Goal: Task Accomplishment & Management: Manage account settings

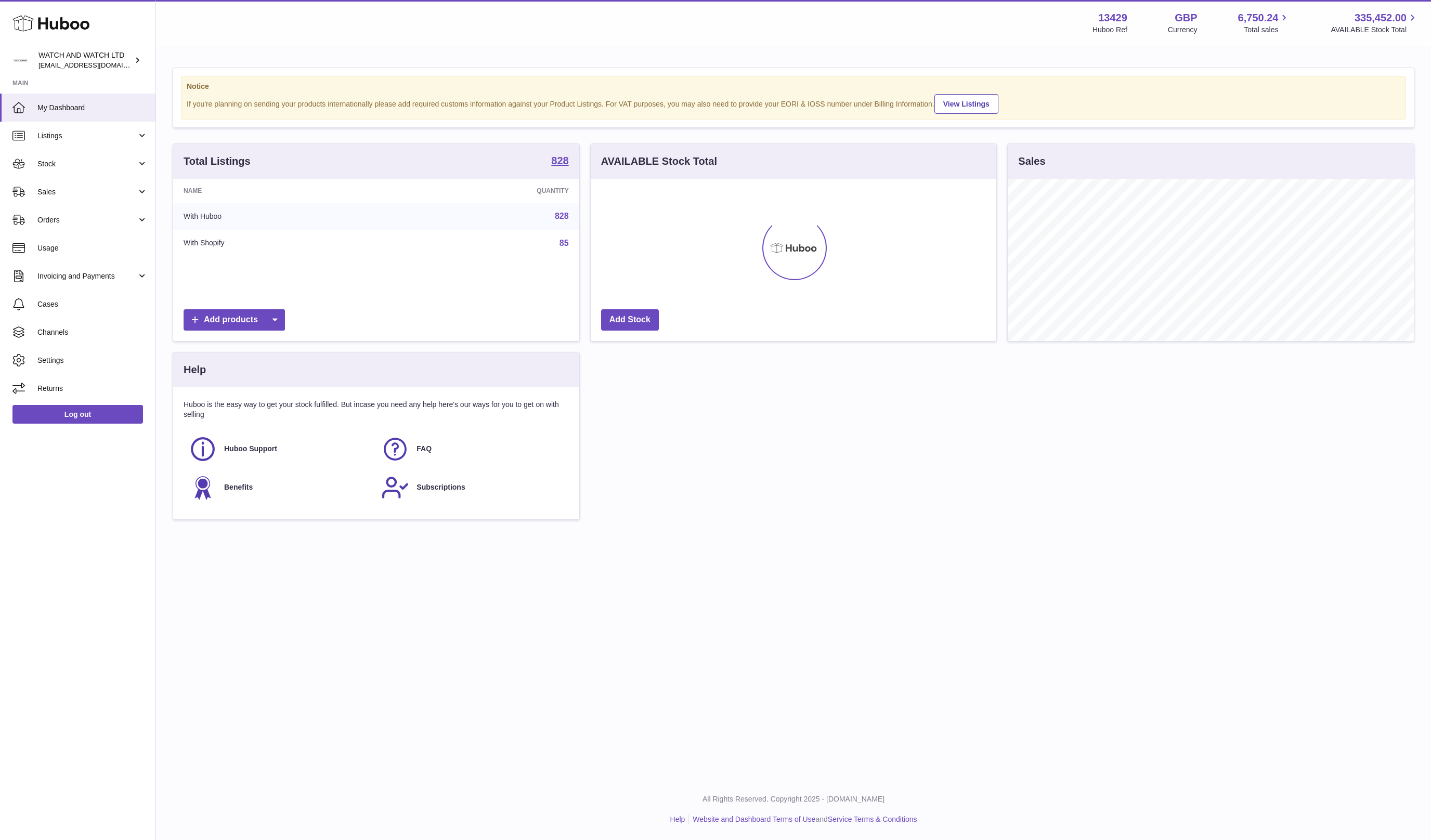
scroll to position [162, 406]
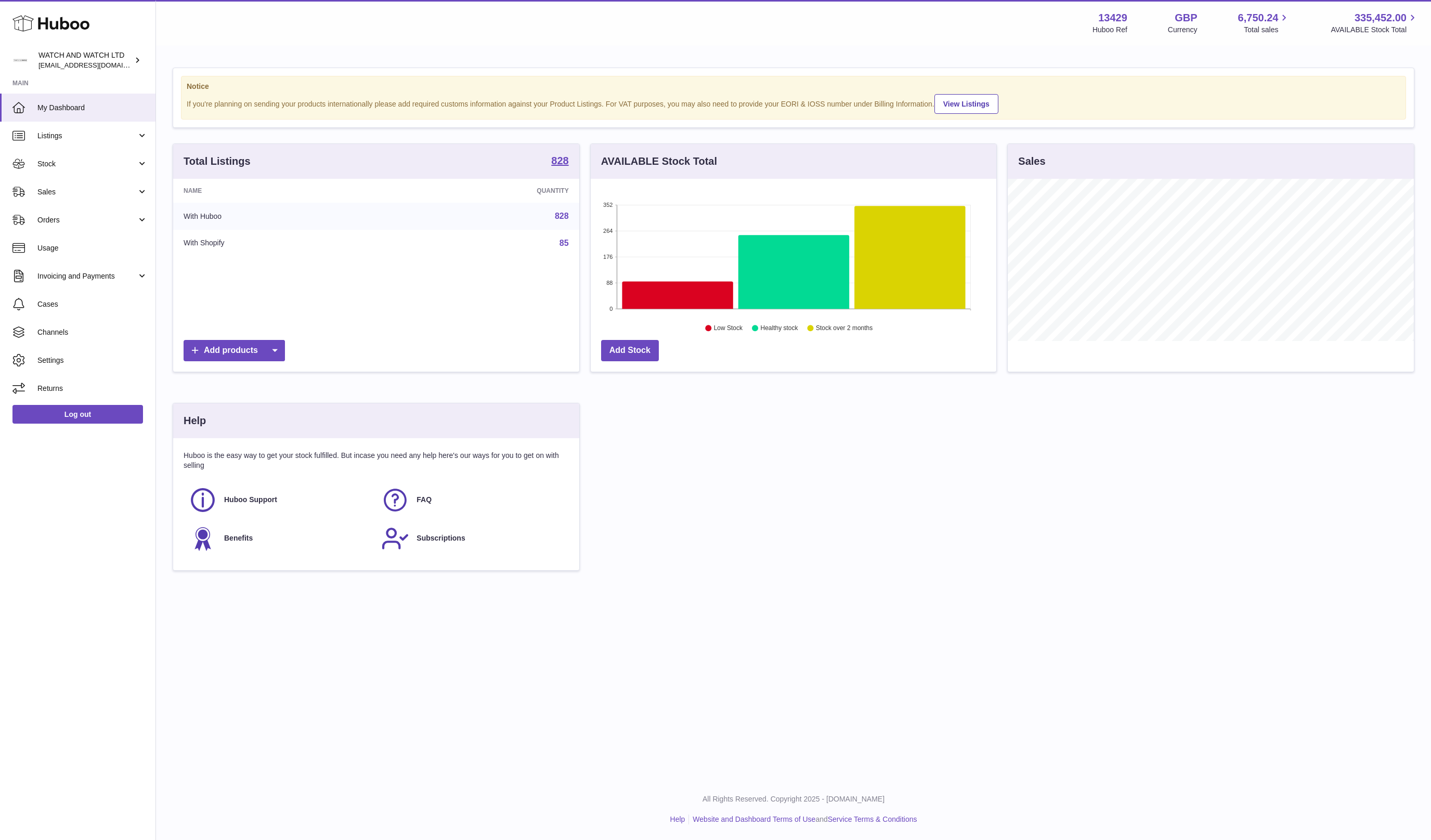
click at [169, 51] on div "Notice If you're planning on sending your products internationally please add r…" at bounding box center [793, 325] width 1274 height 556
click at [111, 106] on span "My Dashboard" at bounding box center [92, 108] width 110 height 10
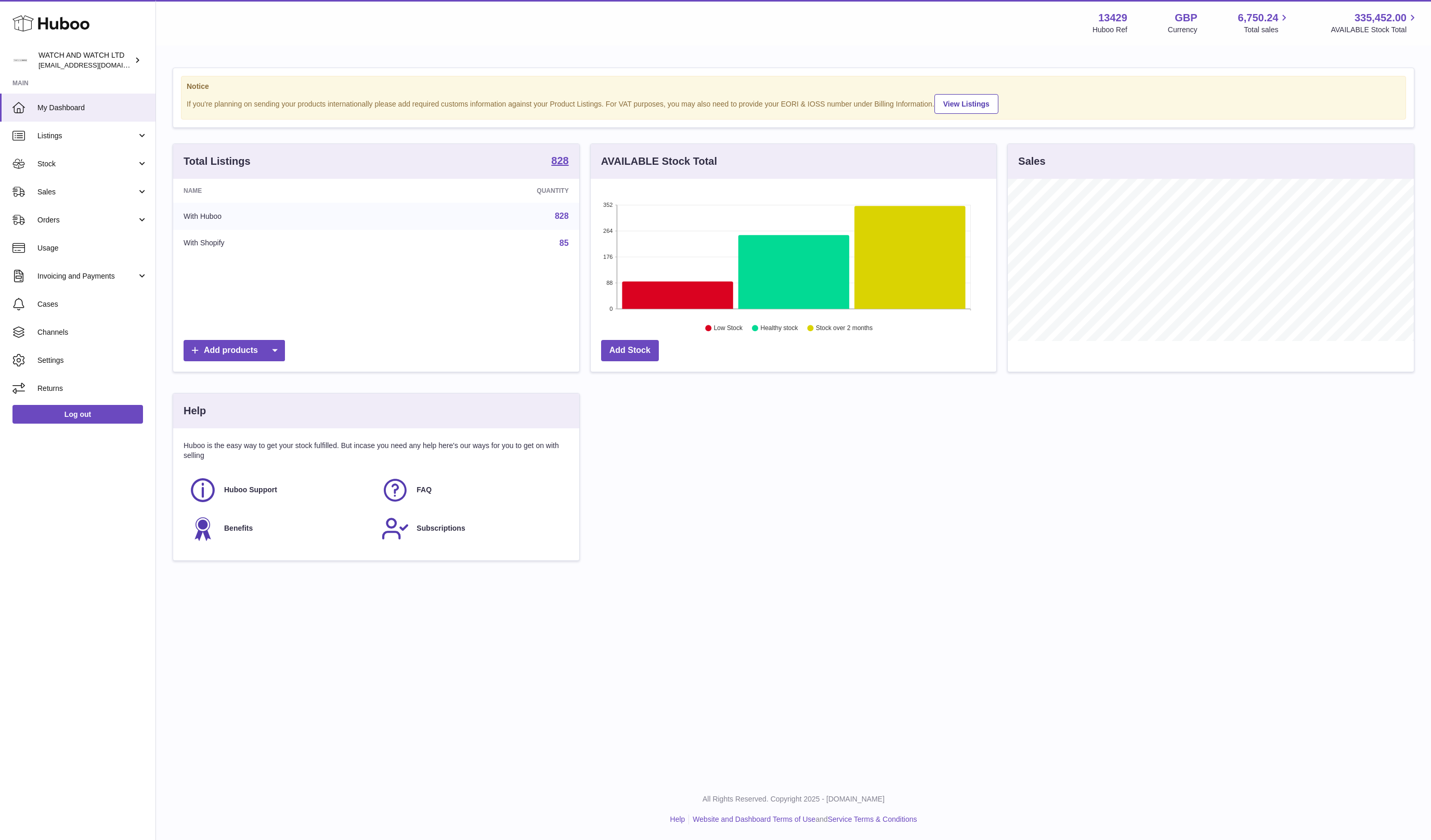
scroll to position [162, 406]
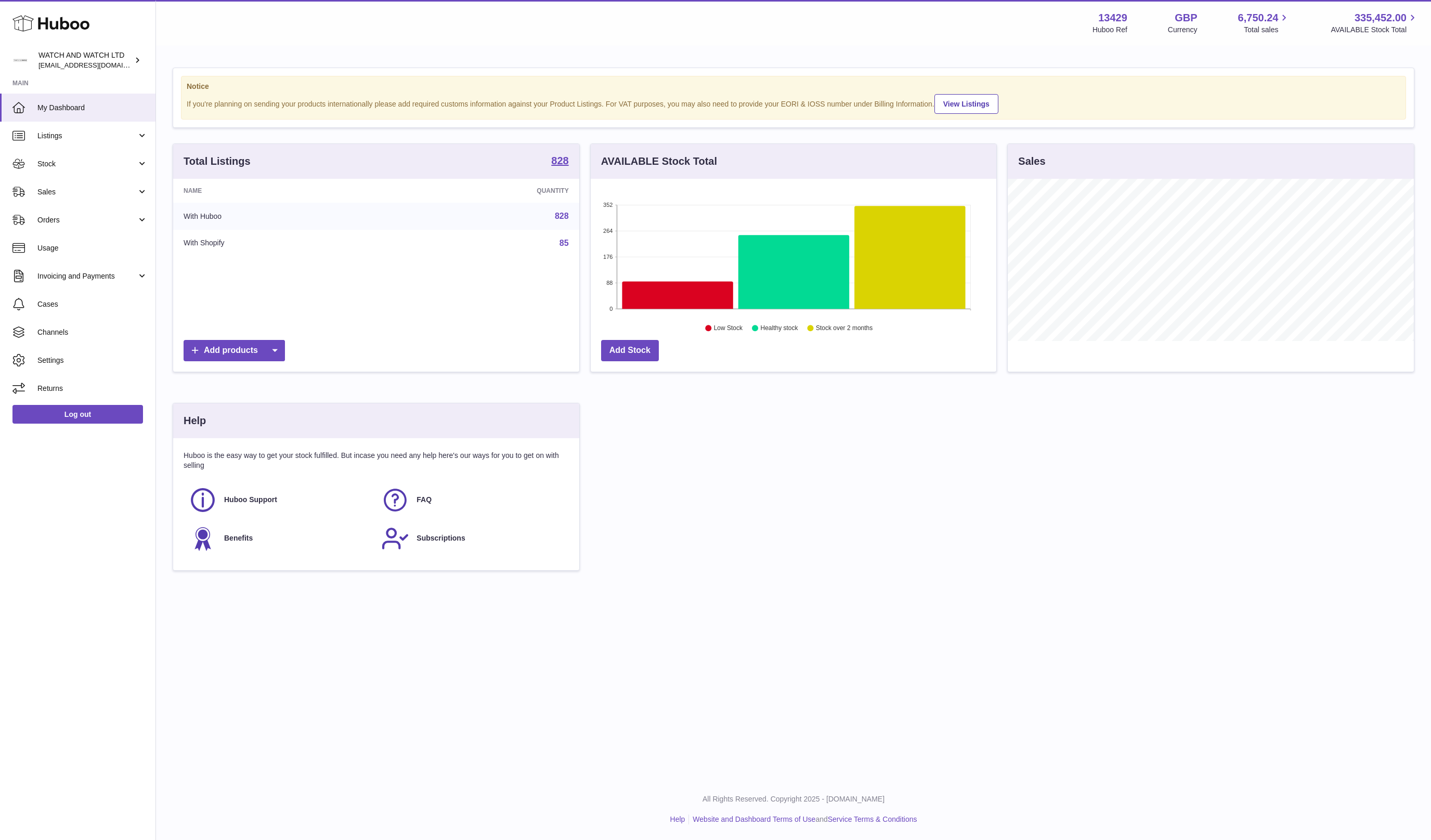
click at [248, 105] on div "If you're planning on sending your products internationally please add required…" at bounding box center [793, 103] width 1213 height 21
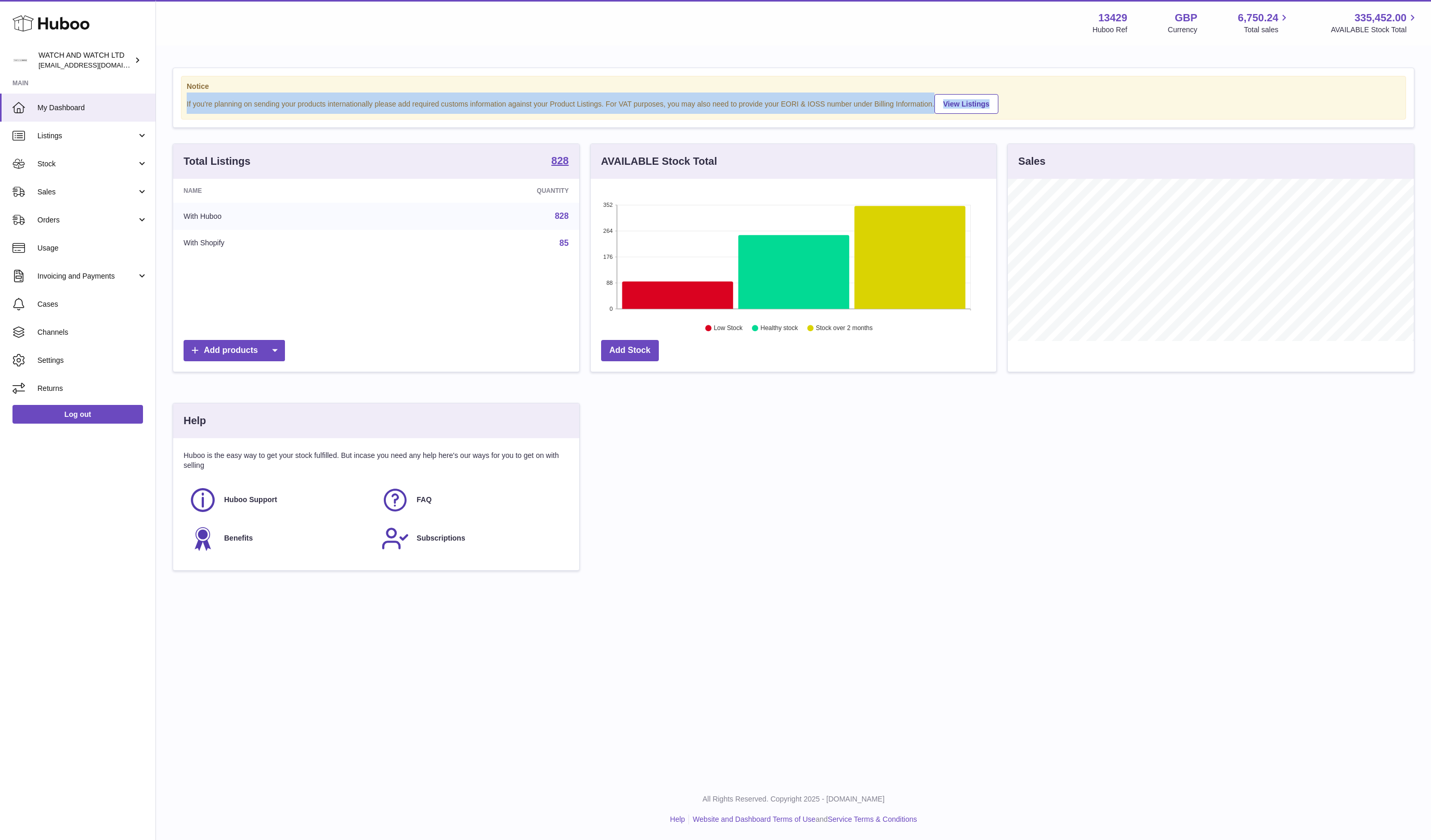
click at [248, 105] on div "If you're planning on sending your products internationally please add required…" at bounding box center [793, 103] width 1213 height 21
click at [321, 98] on div "If you're planning on sending your products internationally please add required…" at bounding box center [793, 103] width 1213 height 21
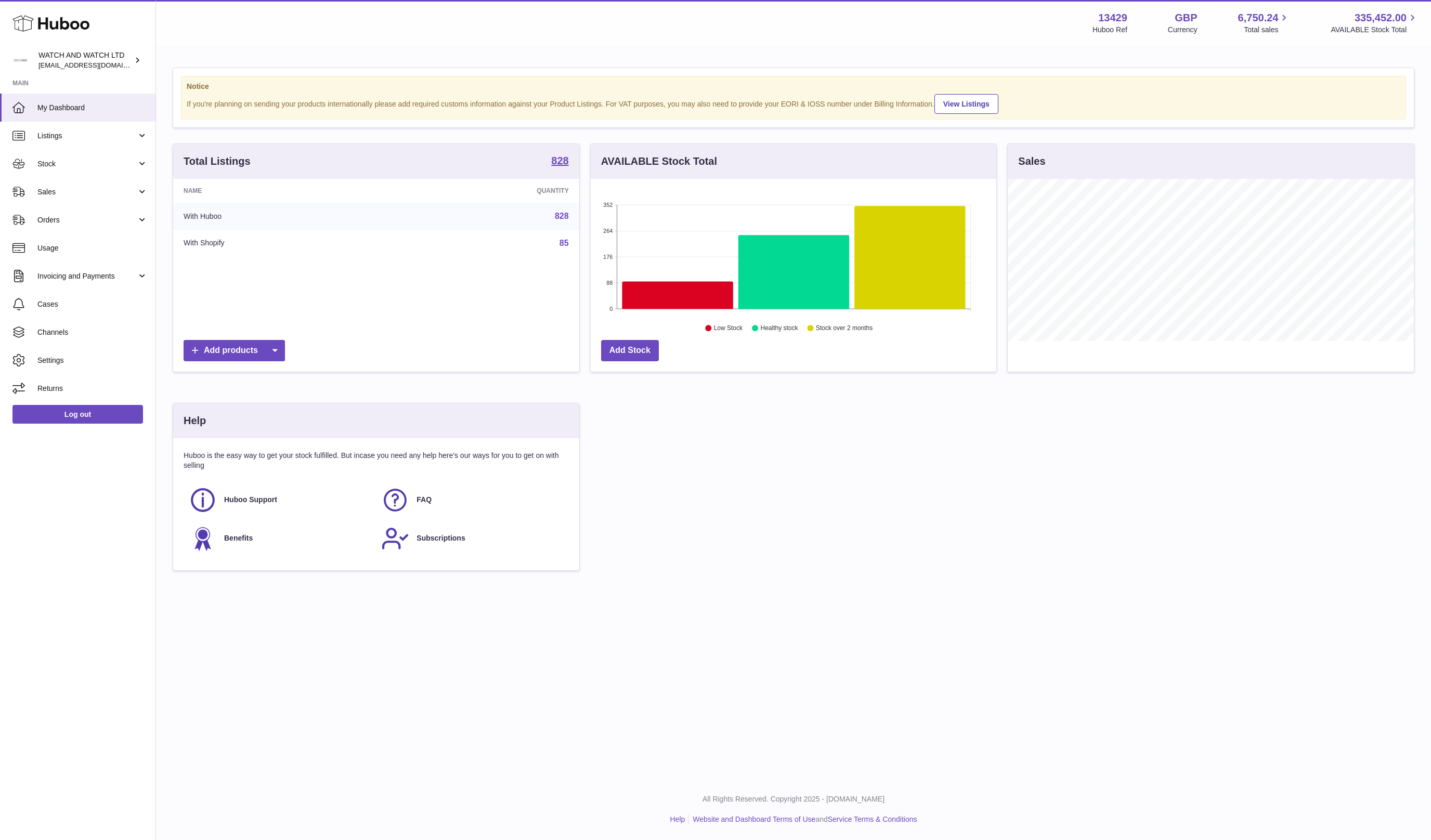
click at [347, 99] on div "If you're planning on sending your products internationally please add required…" at bounding box center [793, 103] width 1213 height 21
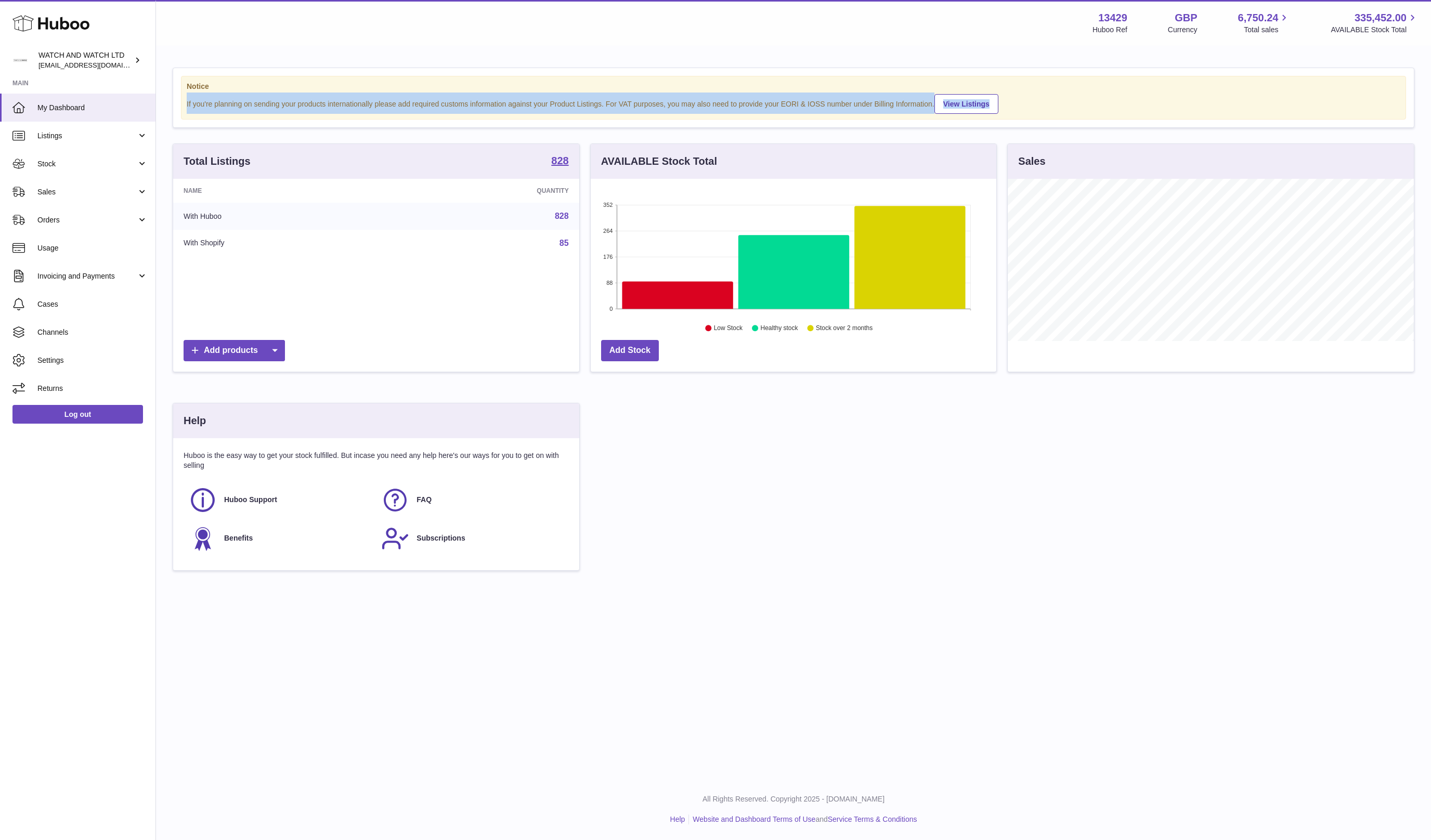
click at [347, 99] on div "If you're planning on sending your products internationally please add required…" at bounding box center [793, 103] width 1213 height 21
click at [442, 99] on div "If you're planning on sending your products internationally please add required…" at bounding box center [793, 103] width 1213 height 21
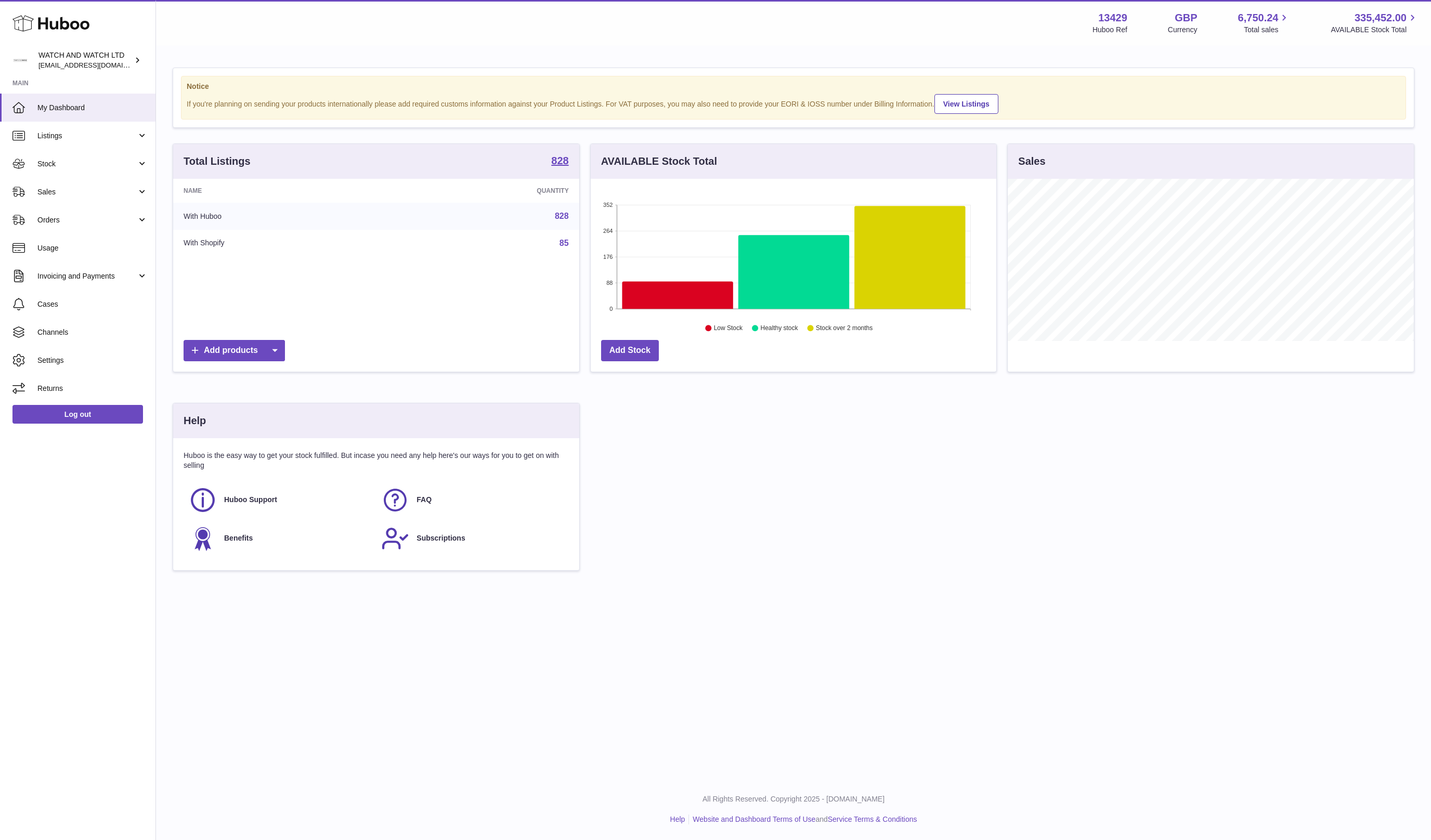
click at [357, 101] on div "If you're planning on sending your products internationally please add required…" at bounding box center [793, 103] width 1213 height 21
click at [380, 101] on div "If you're planning on sending your products internationally please add required…" at bounding box center [793, 103] width 1213 height 21
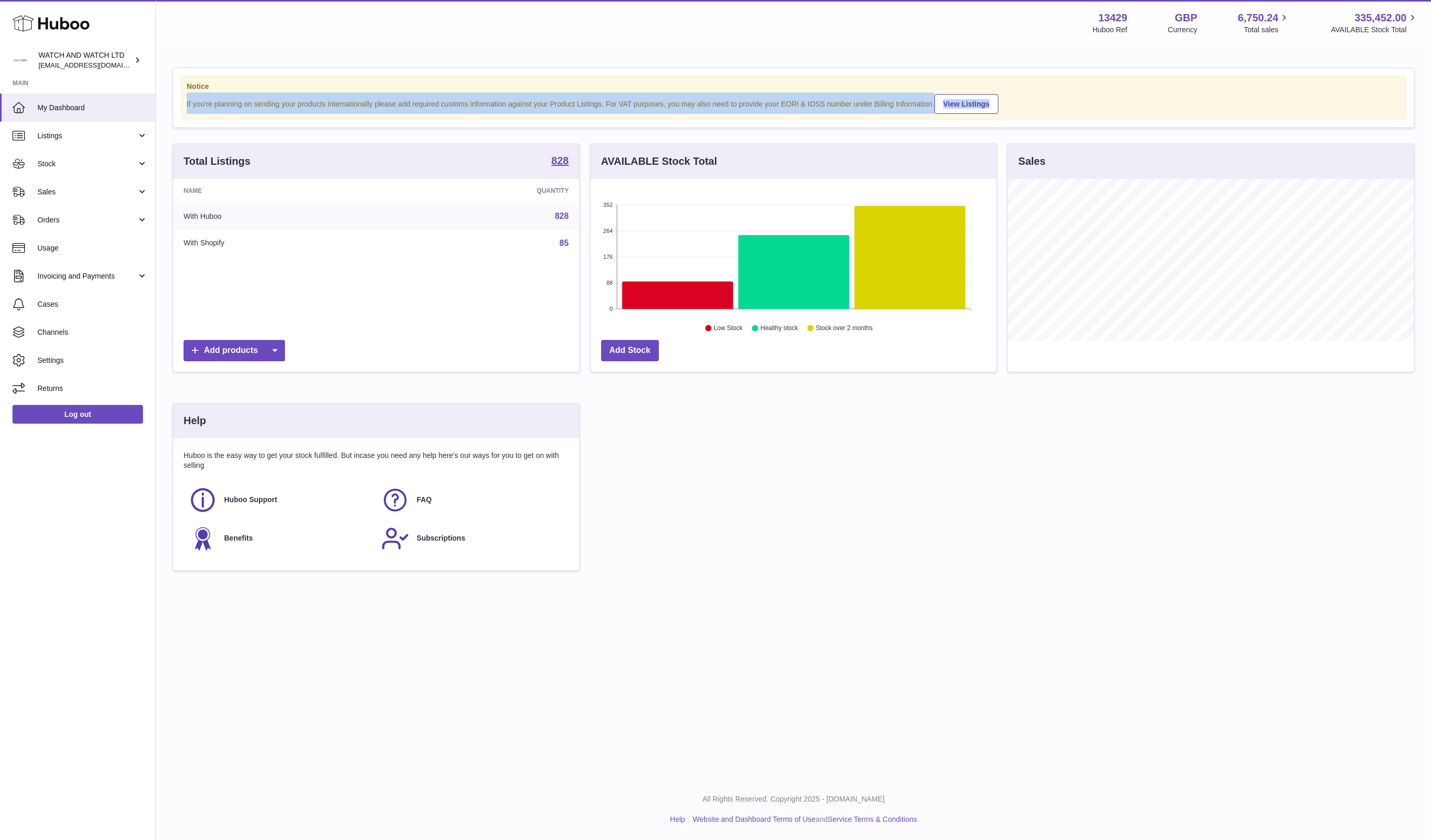
drag, startPoint x: 380, startPoint y: 101, endPoint x: 362, endPoint y: 102, distance: 18.0
click at [380, 101] on div "If you're planning on sending your products internationally please add required…" at bounding box center [793, 103] width 1213 height 21
click at [349, 102] on div "If you're planning on sending your products internationally please add required…" at bounding box center [793, 103] width 1213 height 21
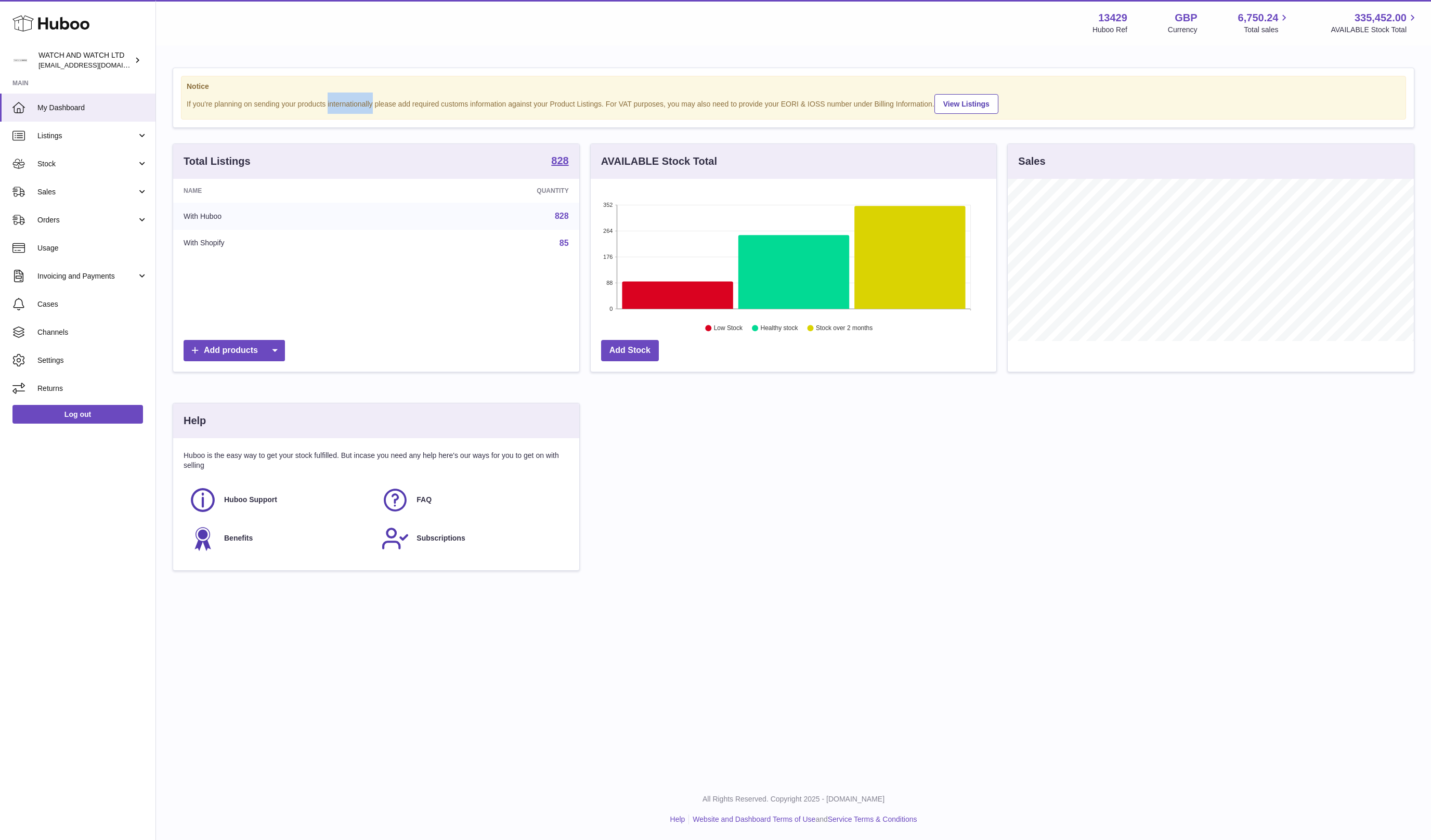
click at [349, 102] on div "If you're planning on sending your products internationally please add required…" at bounding box center [793, 103] width 1213 height 21
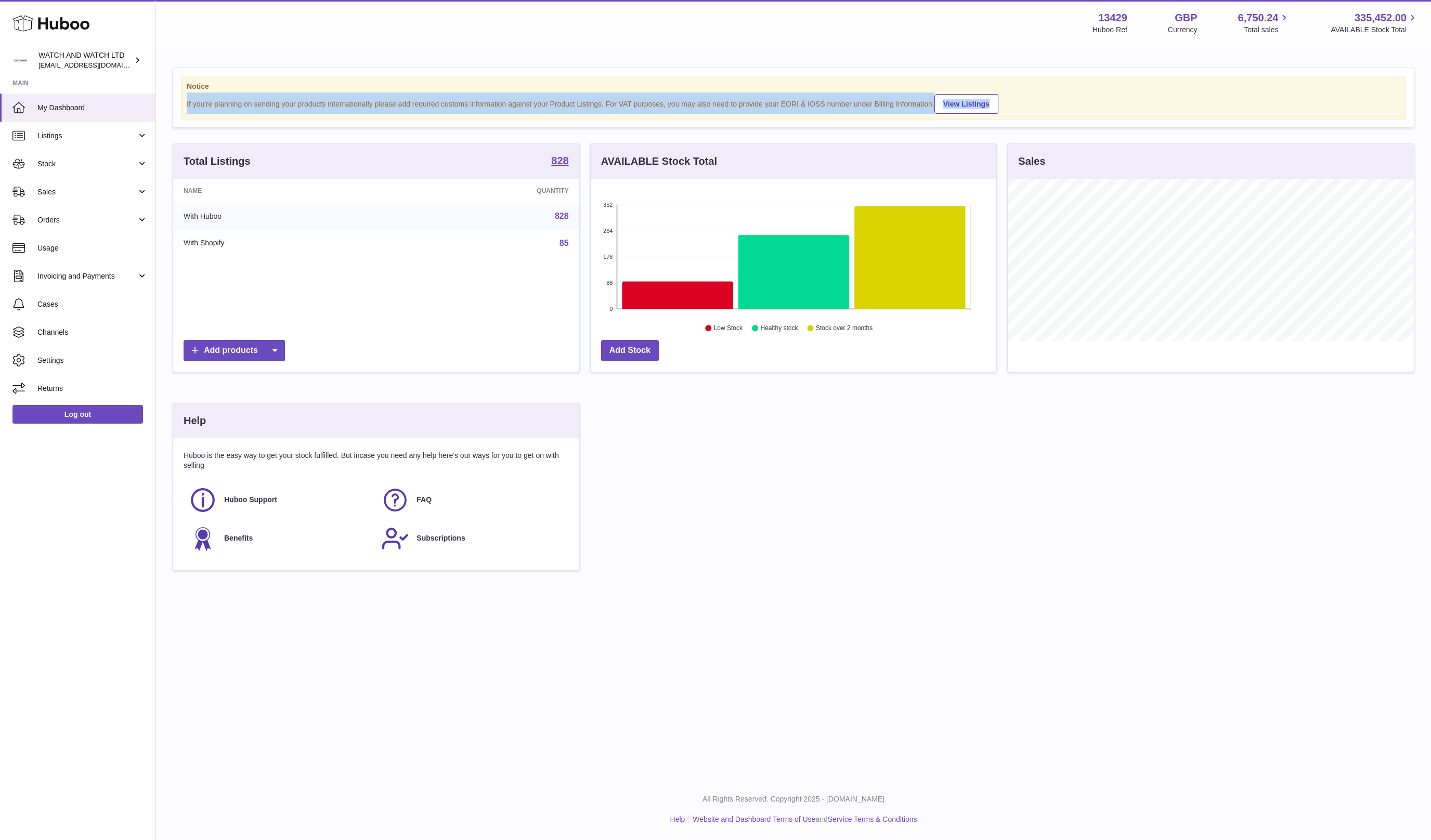
click at [349, 102] on div "If you're planning on sending your products internationally please add required…" at bounding box center [793, 103] width 1213 height 21
click at [378, 102] on div "If you're planning on sending your products internationally please add required…" at bounding box center [793, 103] width 1213 height 21
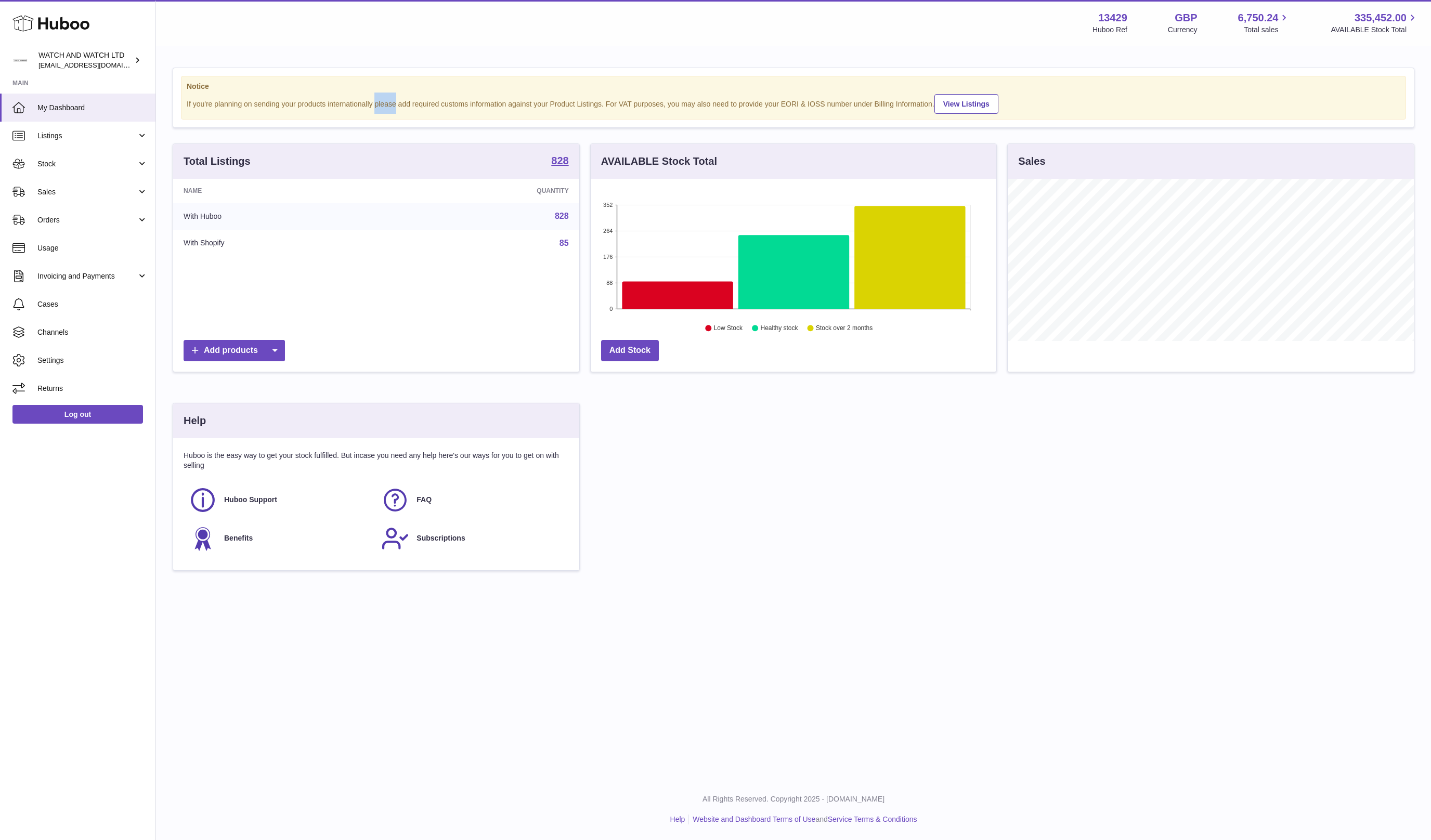
click at [378, 102] on div "If you're planning on sending your products internationally please add required…" at bounding box center [793, 103] width 1213 height 21
click at [401, 102] on div "If you're planning on sending your products internationally please add required…" at bounding box center [793, 103] width 1213 height 21
click at [447, 103] on div "If you're planning on sending your products internationally please add required…" at bounding box center [793, 103] width 1213 height 21
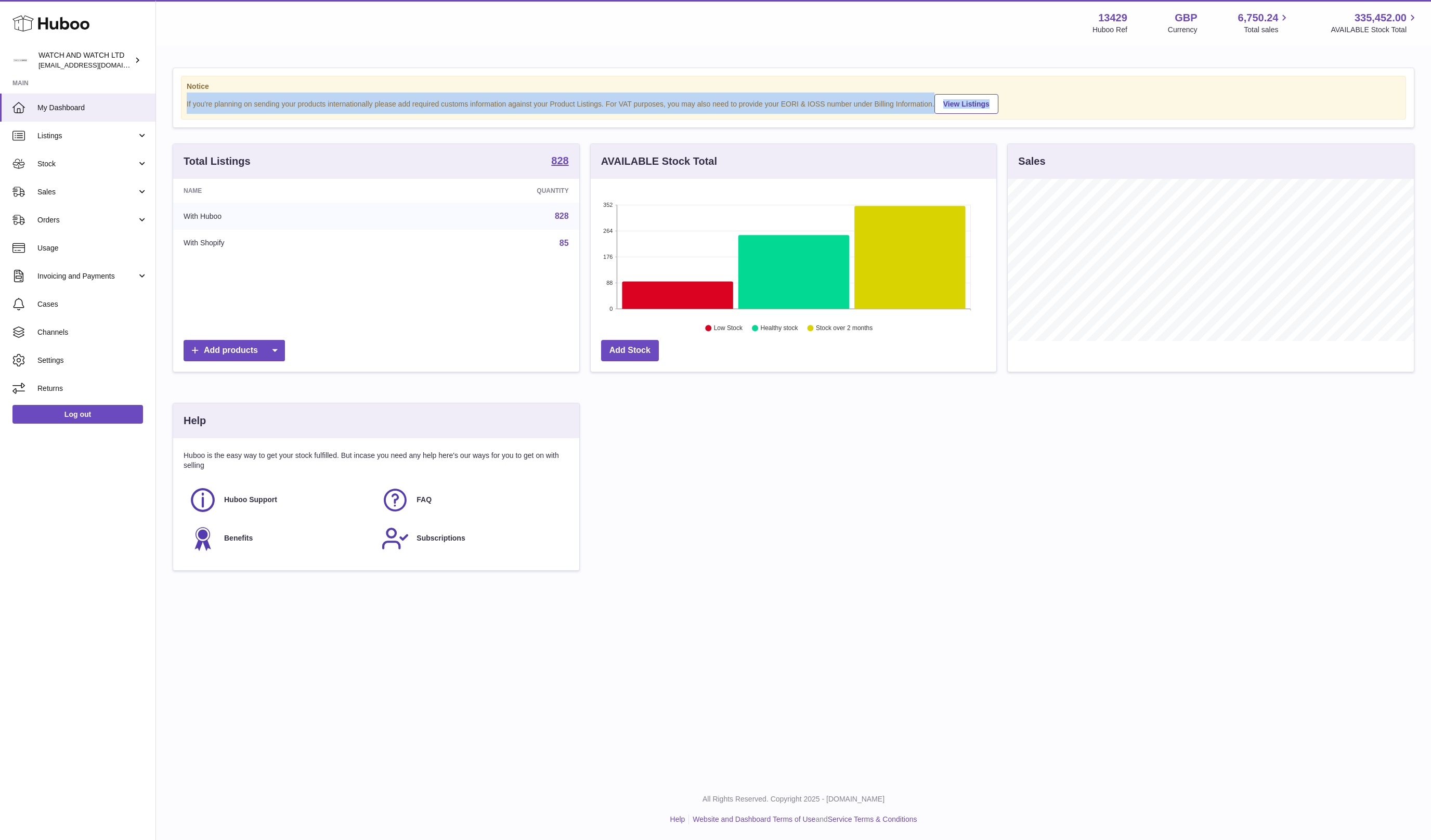
click at [447, 103] on div "If you're planning on sending your products internationally please add required…" at bounding box center [793, 103] width 1213 height 21
click at [429, 107] on div "If you're planning on sending your products internationally please add required…" at bounding box center [793, 103] width 1213 height 21
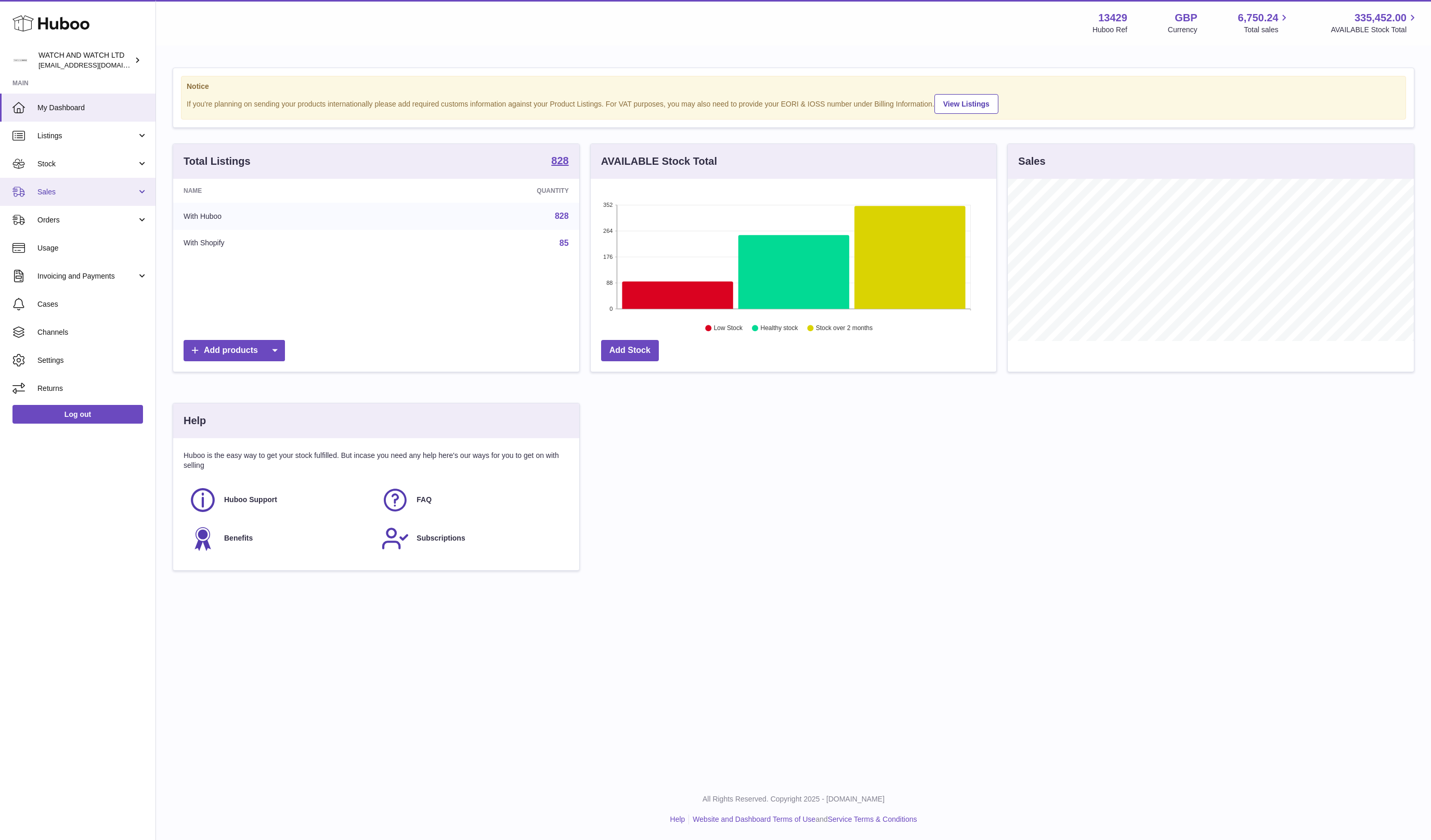
click at [87, 183] on link "Sales" at bounding box center [77, 192] width 156 height 28
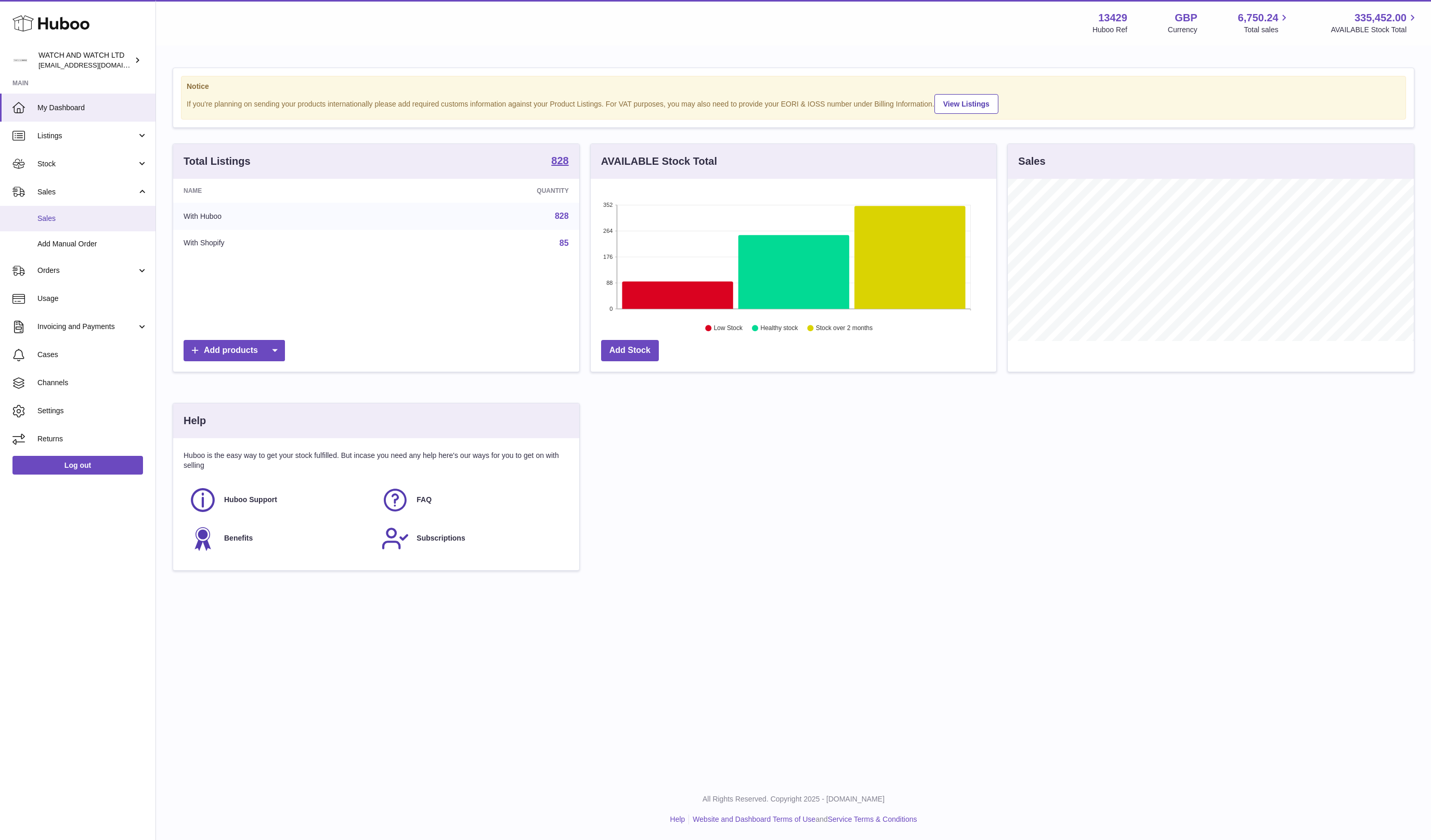
click at [82, 206] on link "Sales" at bounding box center [77, 218] width 156 height 26
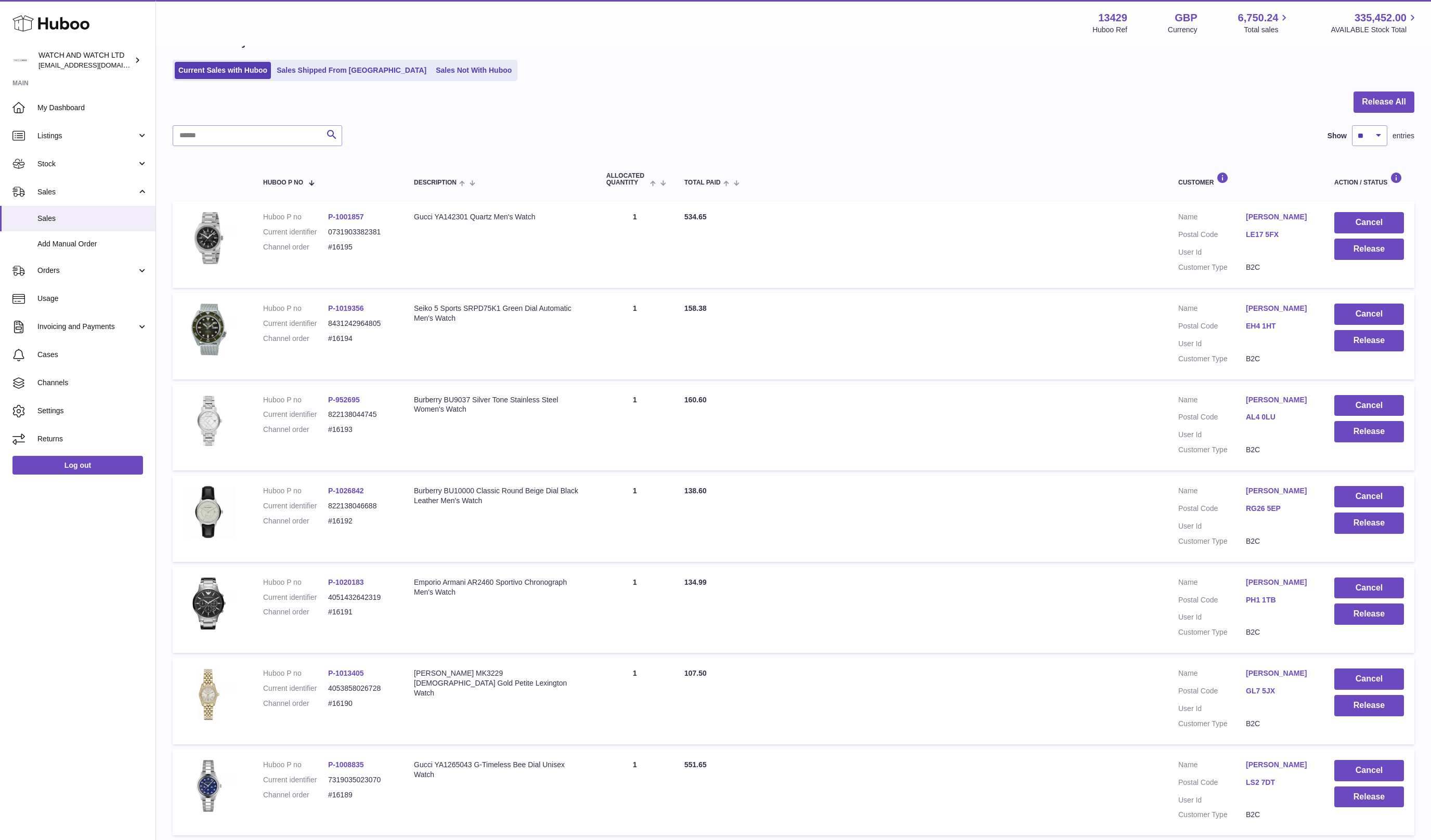
scroll to position [19, 0]
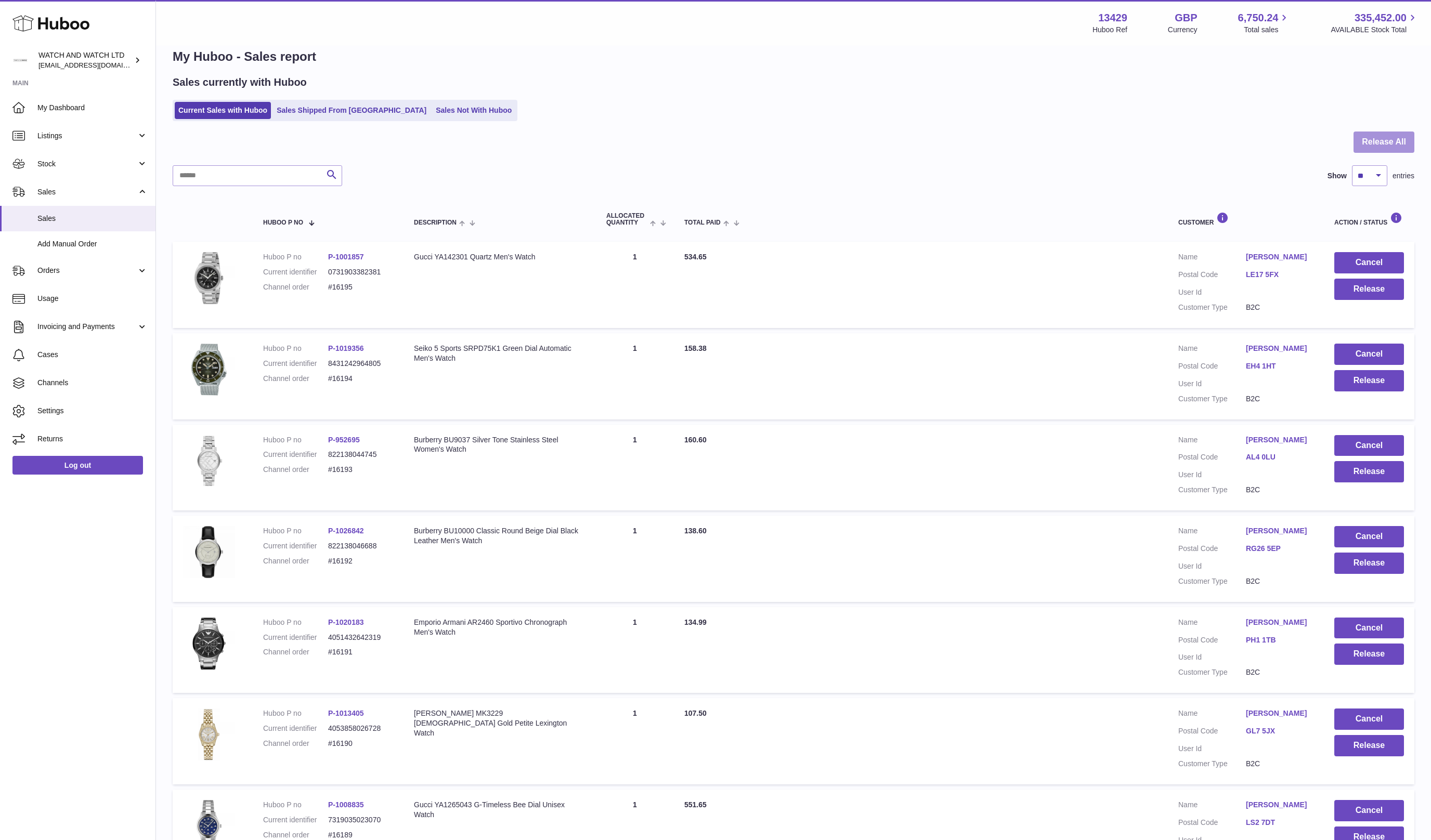
click at [1374, 143] on button "Release All" at bounding box center [1384, 143] width 61 height 21
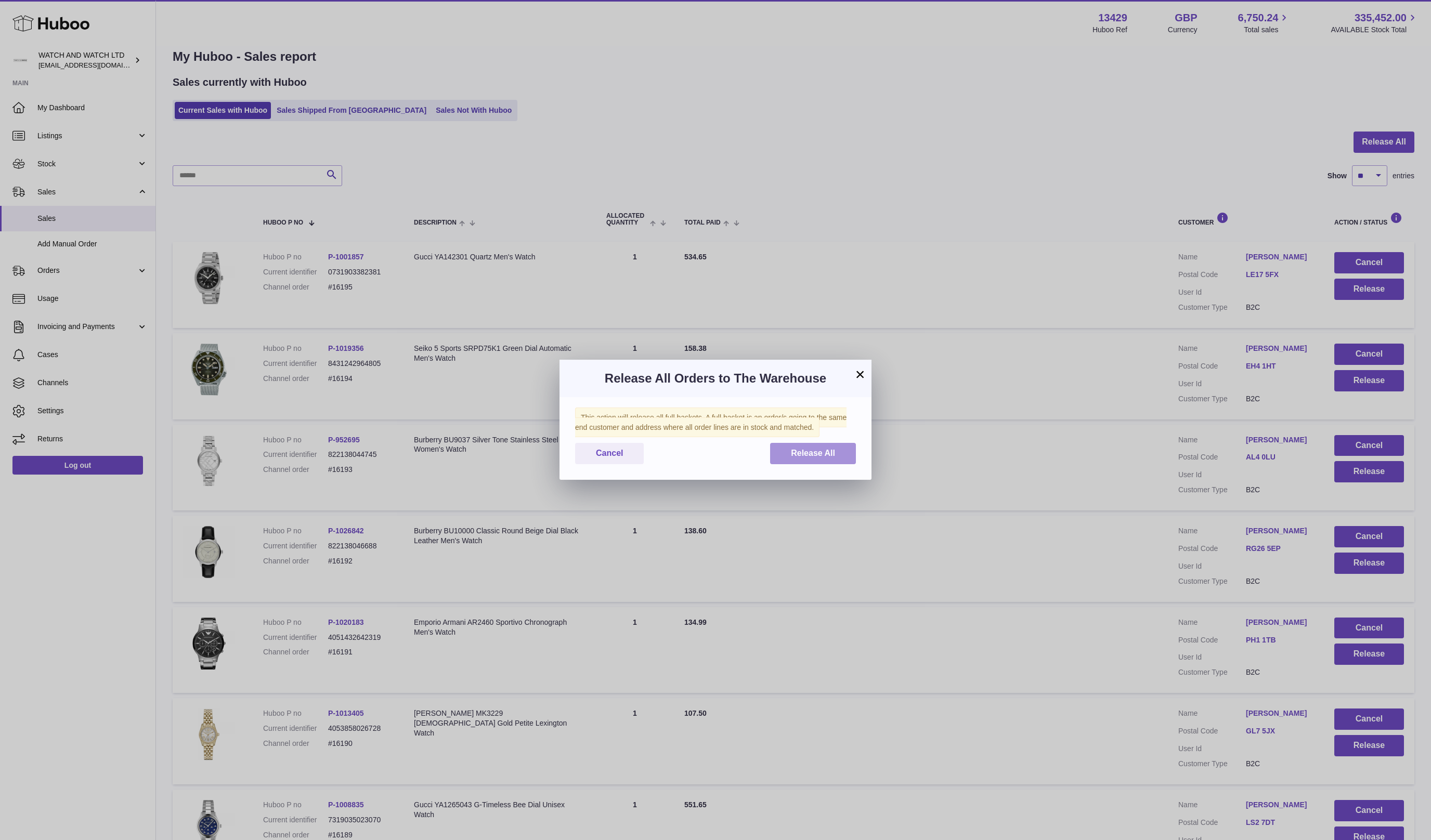
click at [827, 453] on span "Release All" at bounding box center [813, 453] width 45 height 9
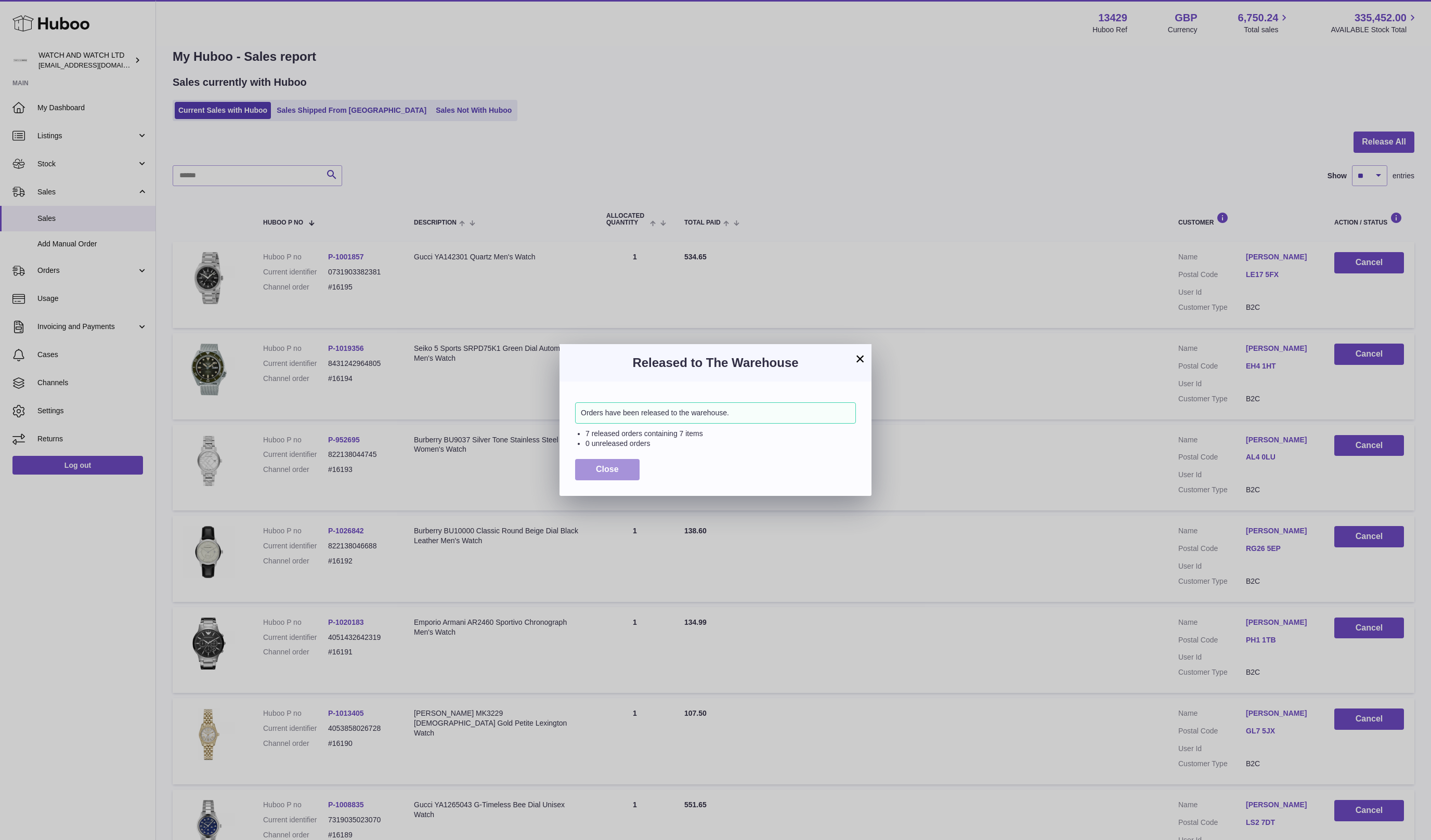
click at [627, 461] on button "Close" at bounding box center [608, 470] width 64 height 21
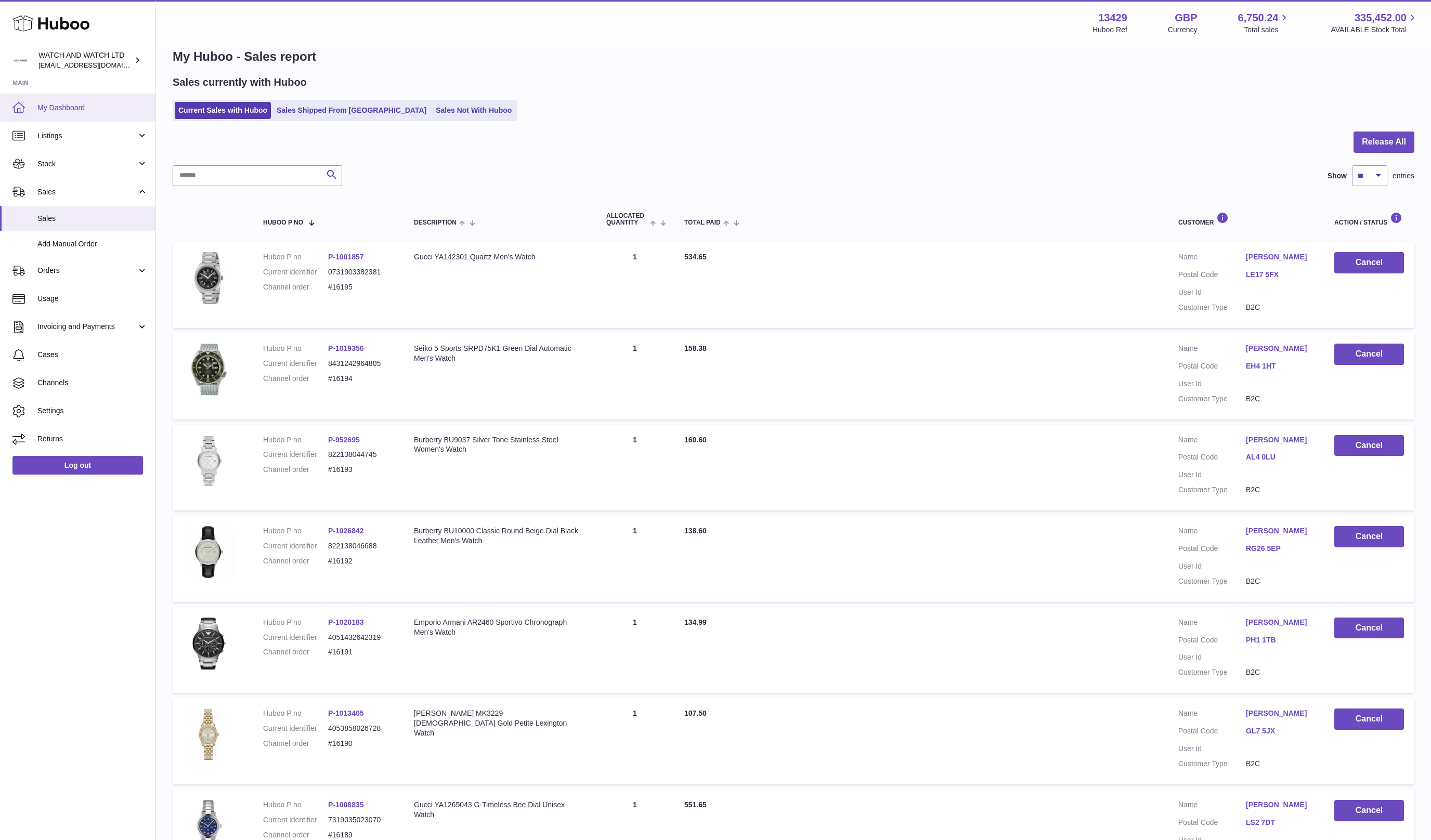
click at [112, 115] on link "My Dashboard" at bounding box center [77, 108] width 156 height 28
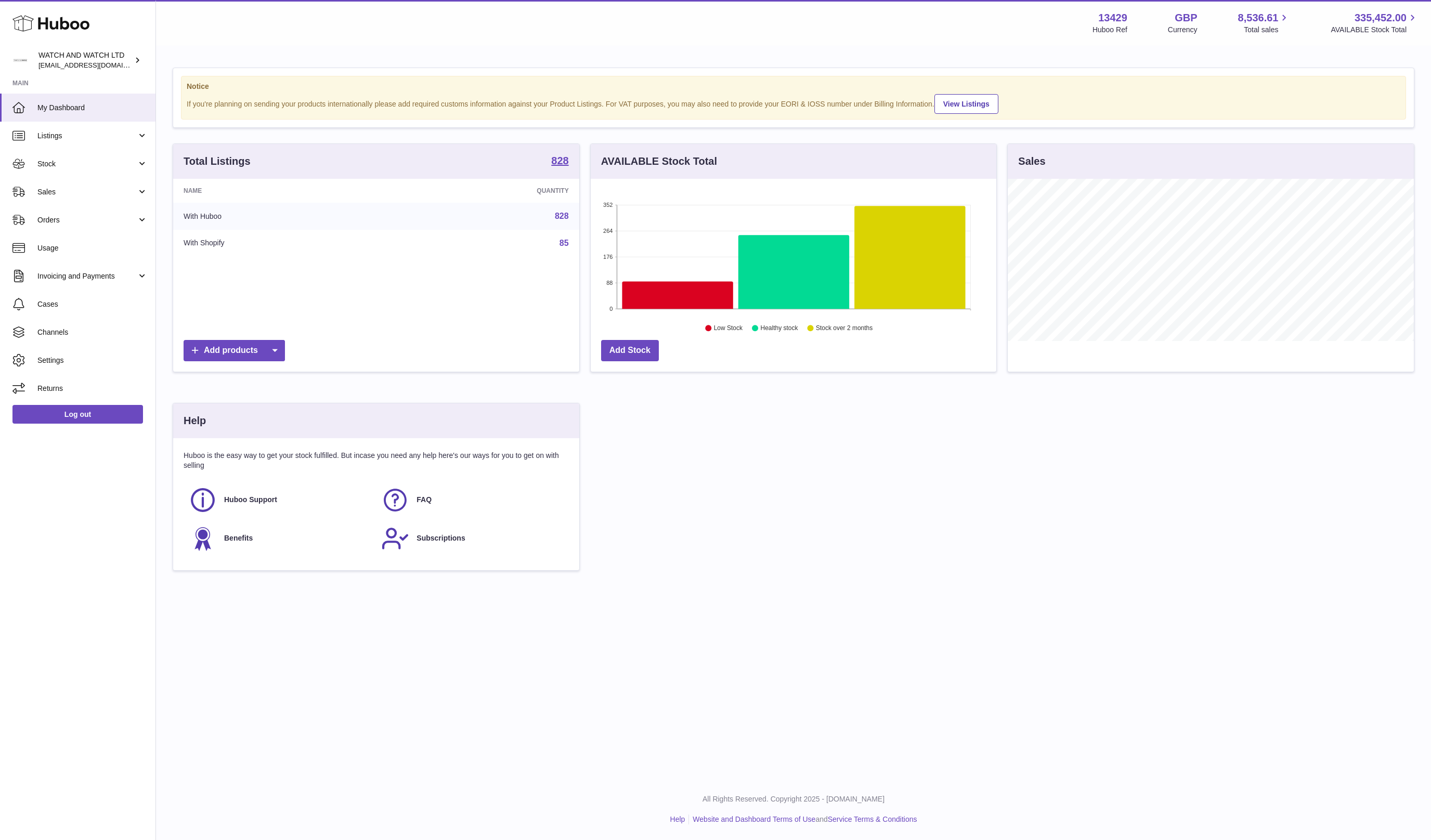
scroll to position [162, 406]
click at [423, 99] on div "If you're planning on sending your products internationally please add required…" at bounding box center [793, 103] width 1213 height 21
click at [423, 101] on div "If you're planning on sending your products internationally please add required…" at bounding box center [793, 103] width 1213 height 21
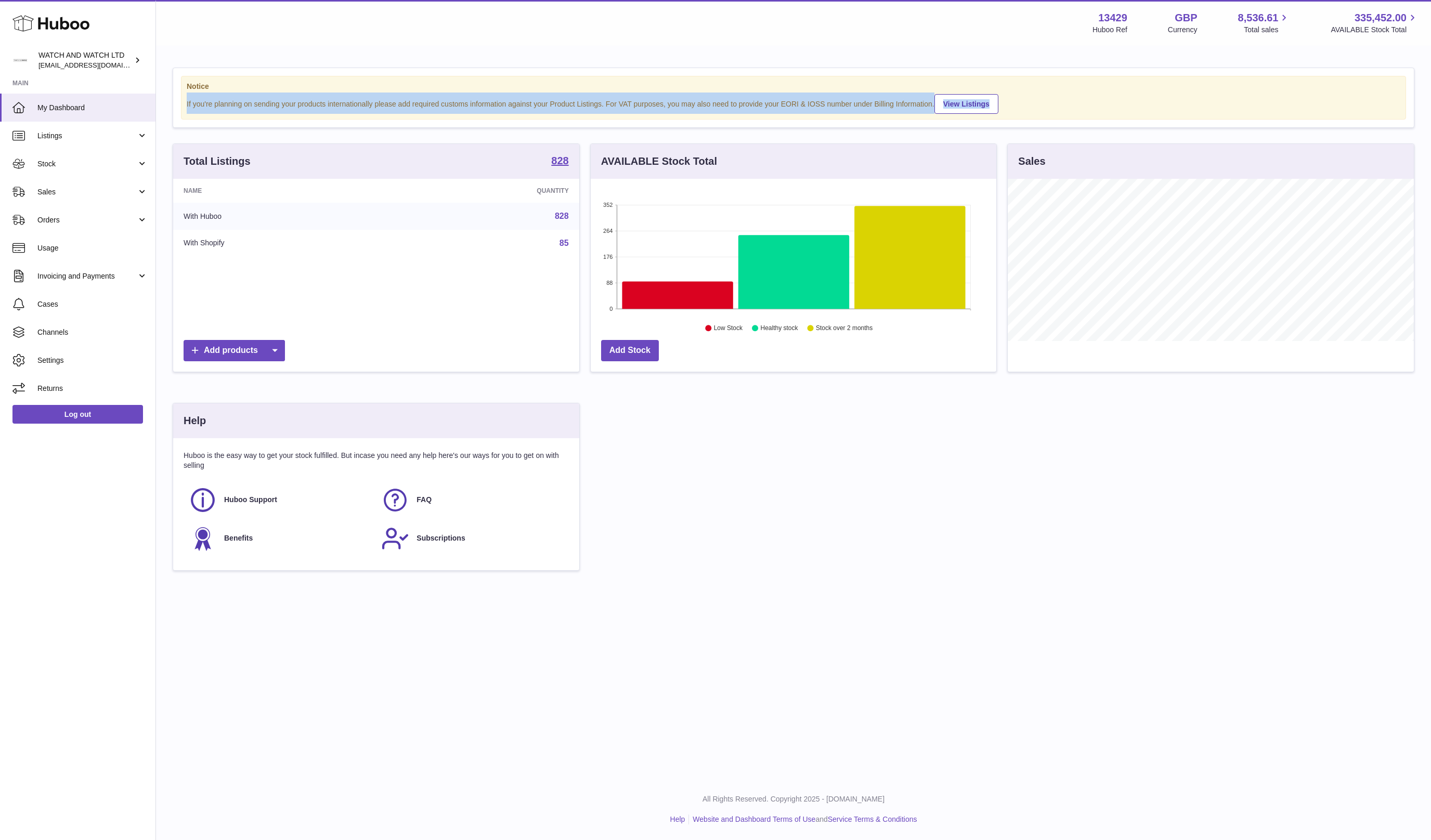
click at [423, 101] on div "If you're planning on sending your products internationally please add required…" at bounding box center [793, 103] width 1213 height 21
click at [377, 101] on div "If you're planning on sending your products internationally please add required…" at bounding box center [793, 103] width 1213 height 21
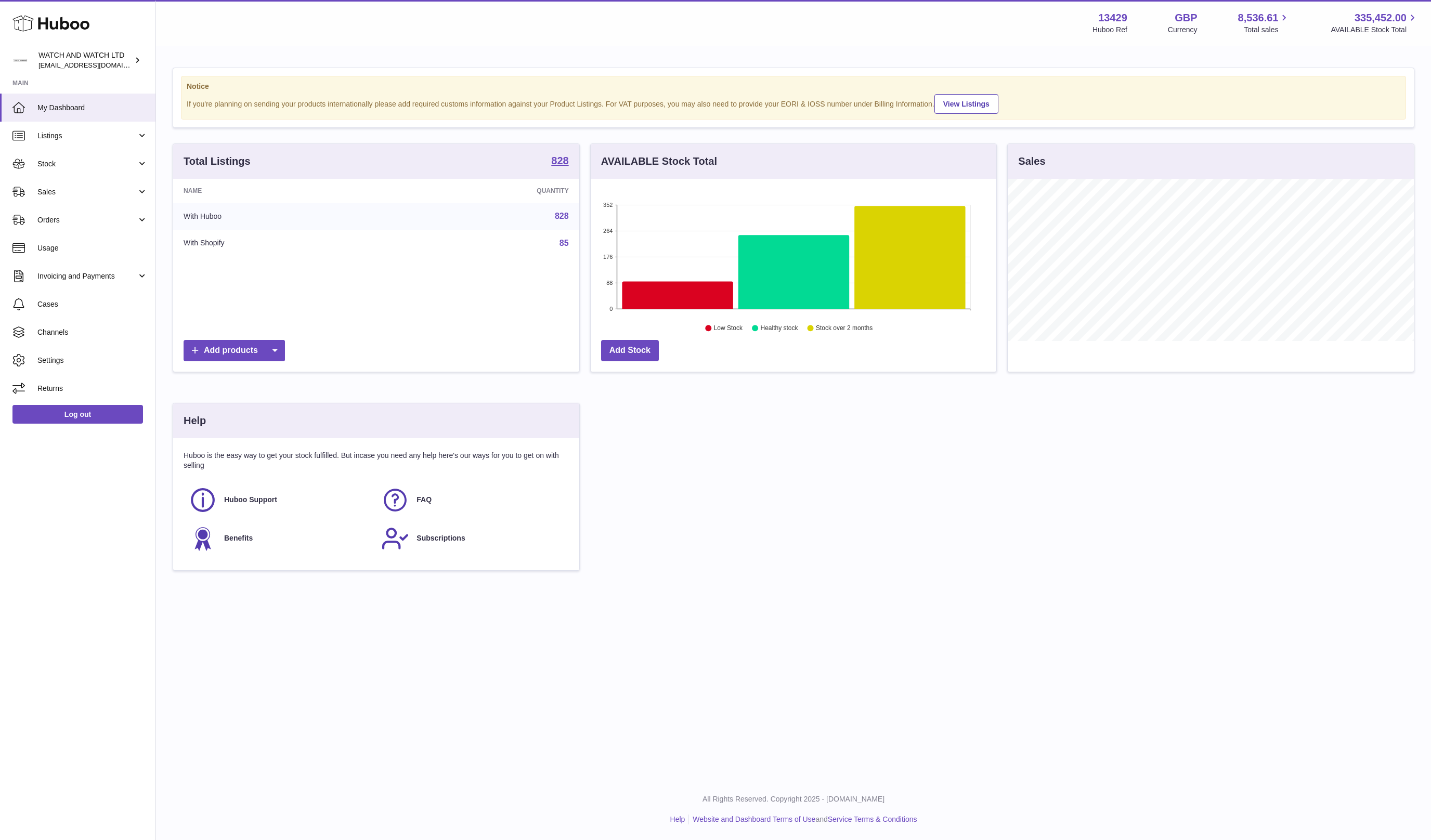
click at [378, 108] on div "If you're planning on sending your products internationally please add required…" at bounding box center [793, 103] width 1213 height 21
click at [378, 102] on div "If you're planning on sending your products internationally please add required…" at bounding box center [793, 103] width 1213 height 21
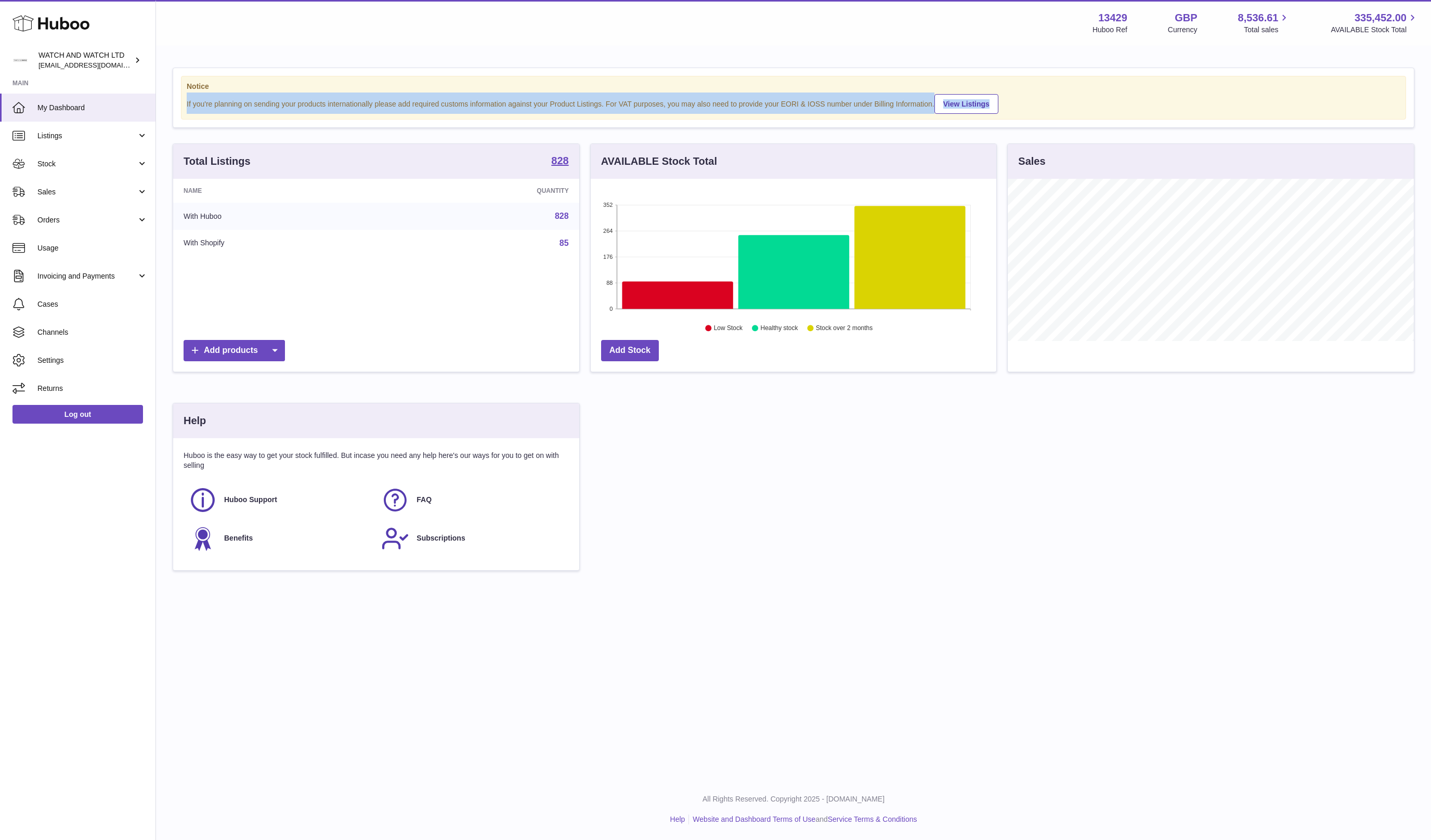
click at [378, 102] on div "If you're planning on sending your products internationally please add required…" at bounding box center [793, 103] width 1213 height 21
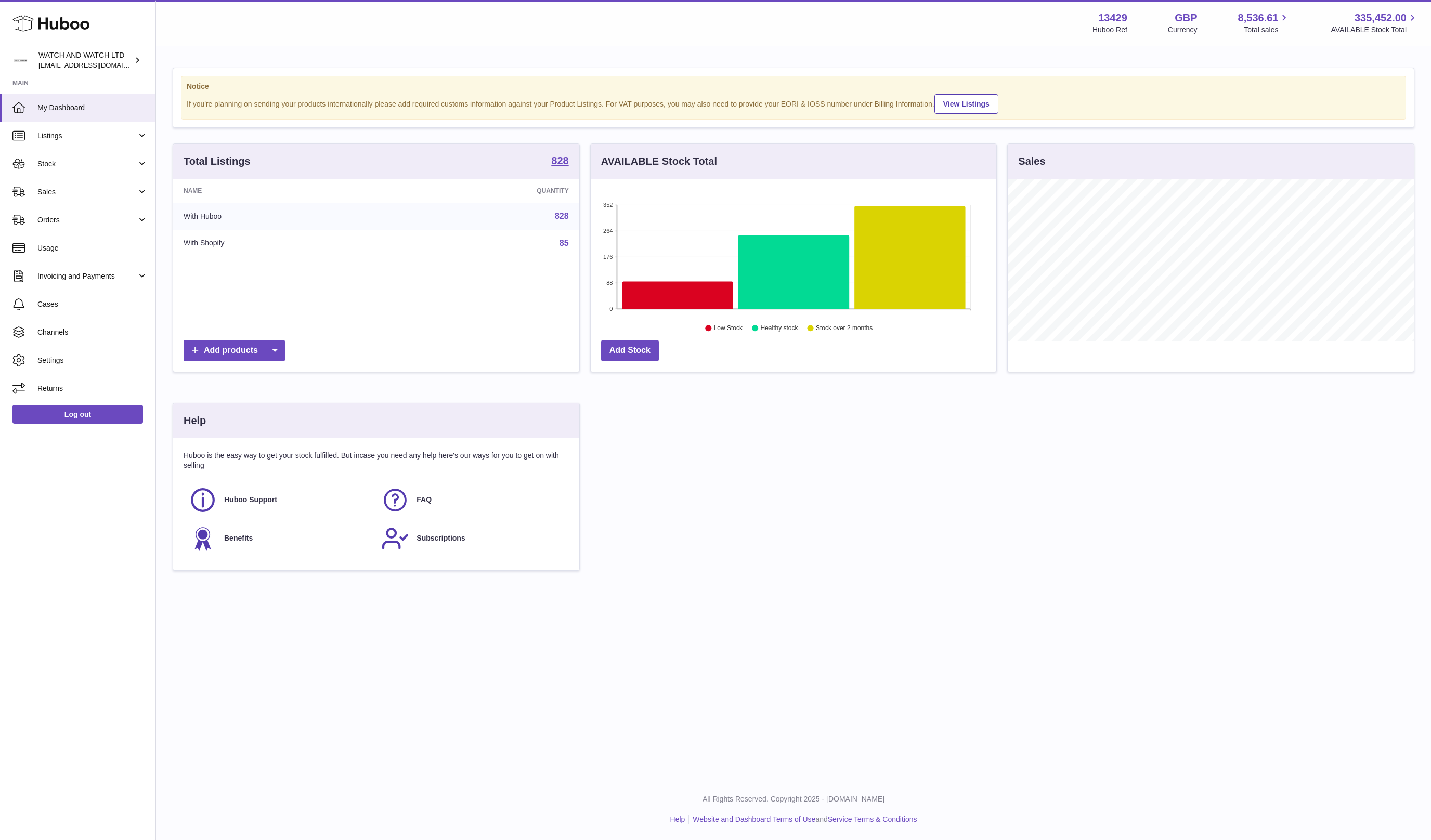
click at [485, 91] on strong "Notice" at bounding box center [793, 87] width 1213 height 10
click at [482, 96] on div "If you're planning on sending your products internationally please add required…" at bounding box center [793, 103] width 1213 height 21
click at [483, 103] on div "If you're planning on sending your products internationally please add required…" at bounding box center [793, 103] width 1213 height 21
click at [484, 103] on div "If you're planning on sending your products internationally please add required…" at bounding box center [793, 103] width 1213 height 21
click at [453, 106] on div "If you're planning on sending your products internationally please add required…" at bounding box center [793, 103] width 1213 height 21
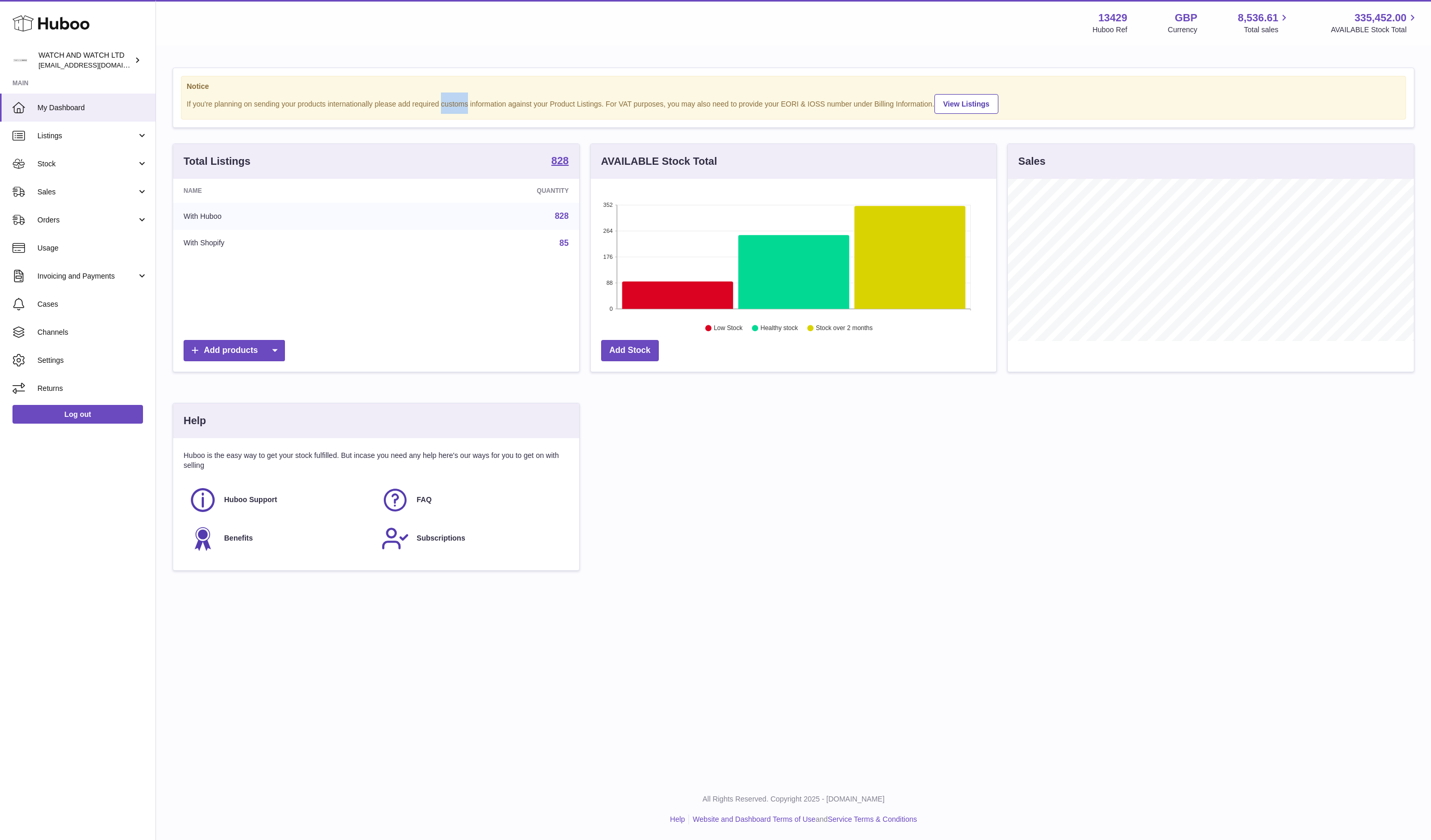
click at [453, 106] on div "If you're planning on sending your products internationally please add required…" at bounding box center [793, 103] width 1213 height 21
click at [514, 96] on div "If you're planning on sending your products internationally please add required…" at bounding box center [793, 103] width 1213 height 21
click at [538, 98] on div "If you're planning on sending your products internationally please add required…" at bounding box center [793, 103] width 1213 height 21
click at [542, 99] on div "If you're planning on sending your products internationally please add required…" at bounding box center [793, 103] width 1213 height 21
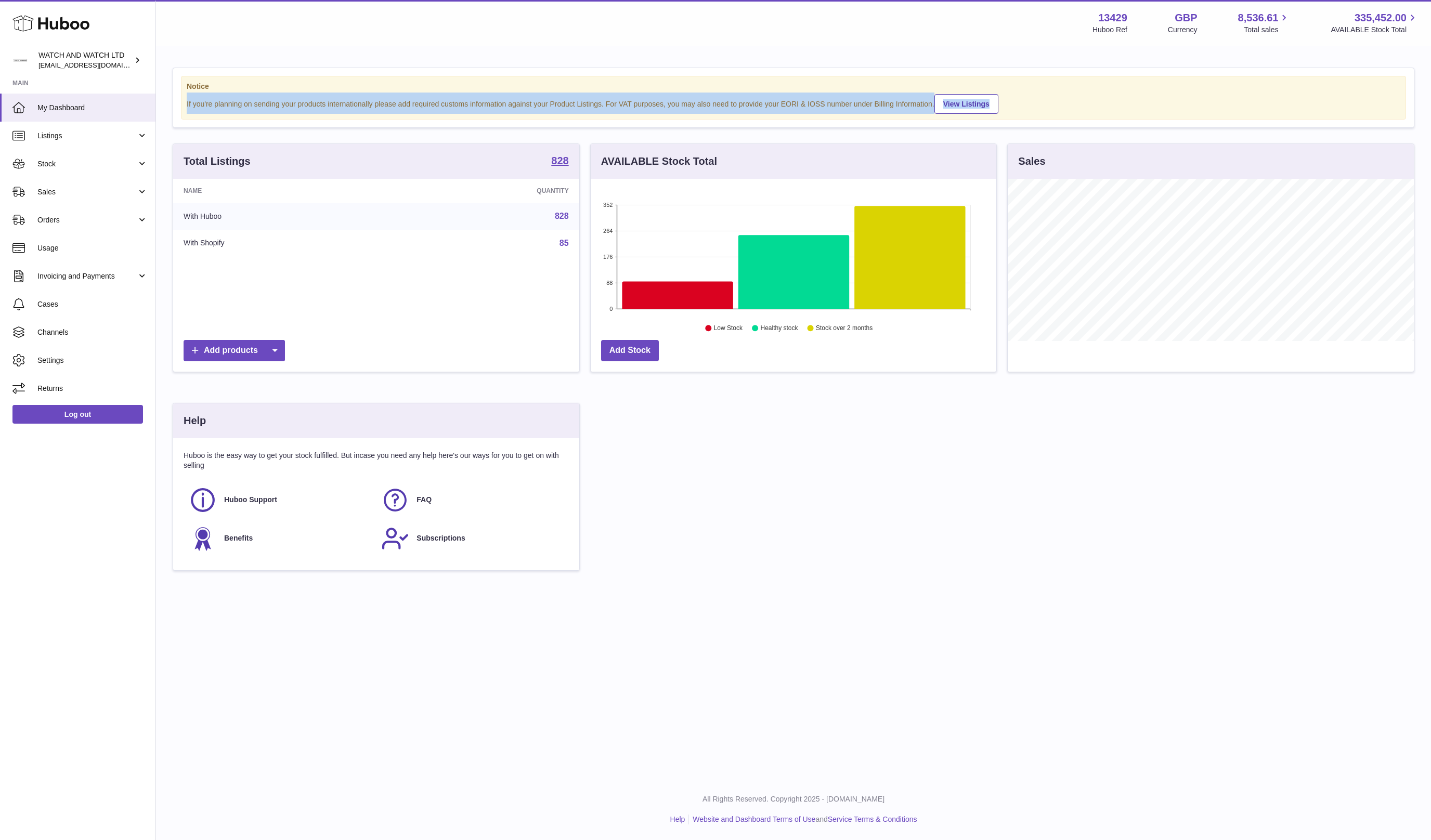
click at [542, 99] on div "If you're planning on sending your products internationally please add required…" at bounding box center [793, 103] width 1213 height 21
click at [599, 101] on div "If you're planning on sending your products internationally please add required…" at bounding box center [793, 103] width 1213 height 21
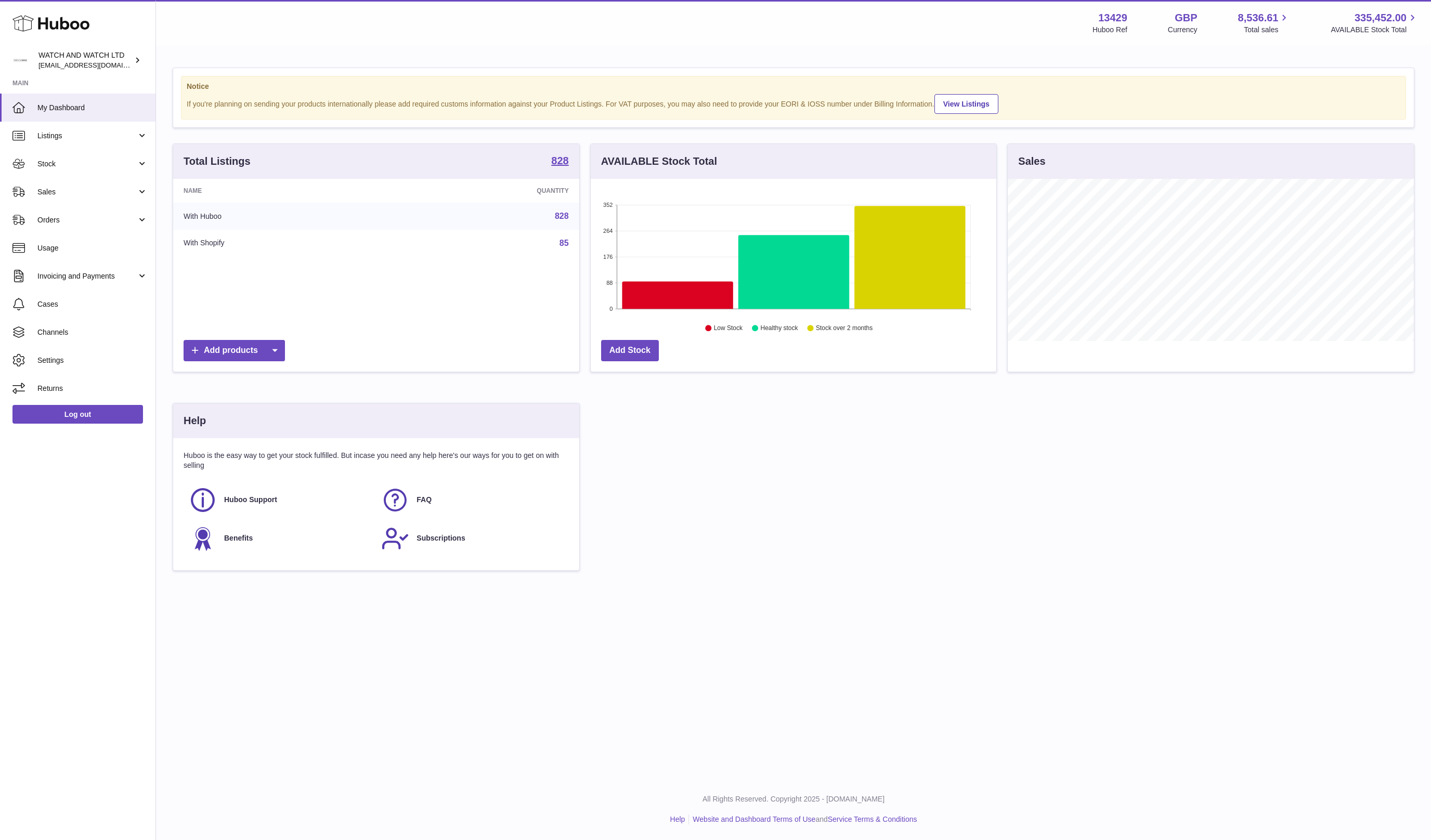
click at [610, 102] on div "If you're planning on sending your products internationally please add required…" at bounding box center [793, 103] width 1213 height 21
click at [626, 101] on div "If you're planning on sending your products internationally please add required…" at bounding box center [793, 103] width 1213 height 21
click at [616, 103] on div "If you're planning on sending your products internationally please add required…" at bounding box center [793, 103] width 1213 height 21
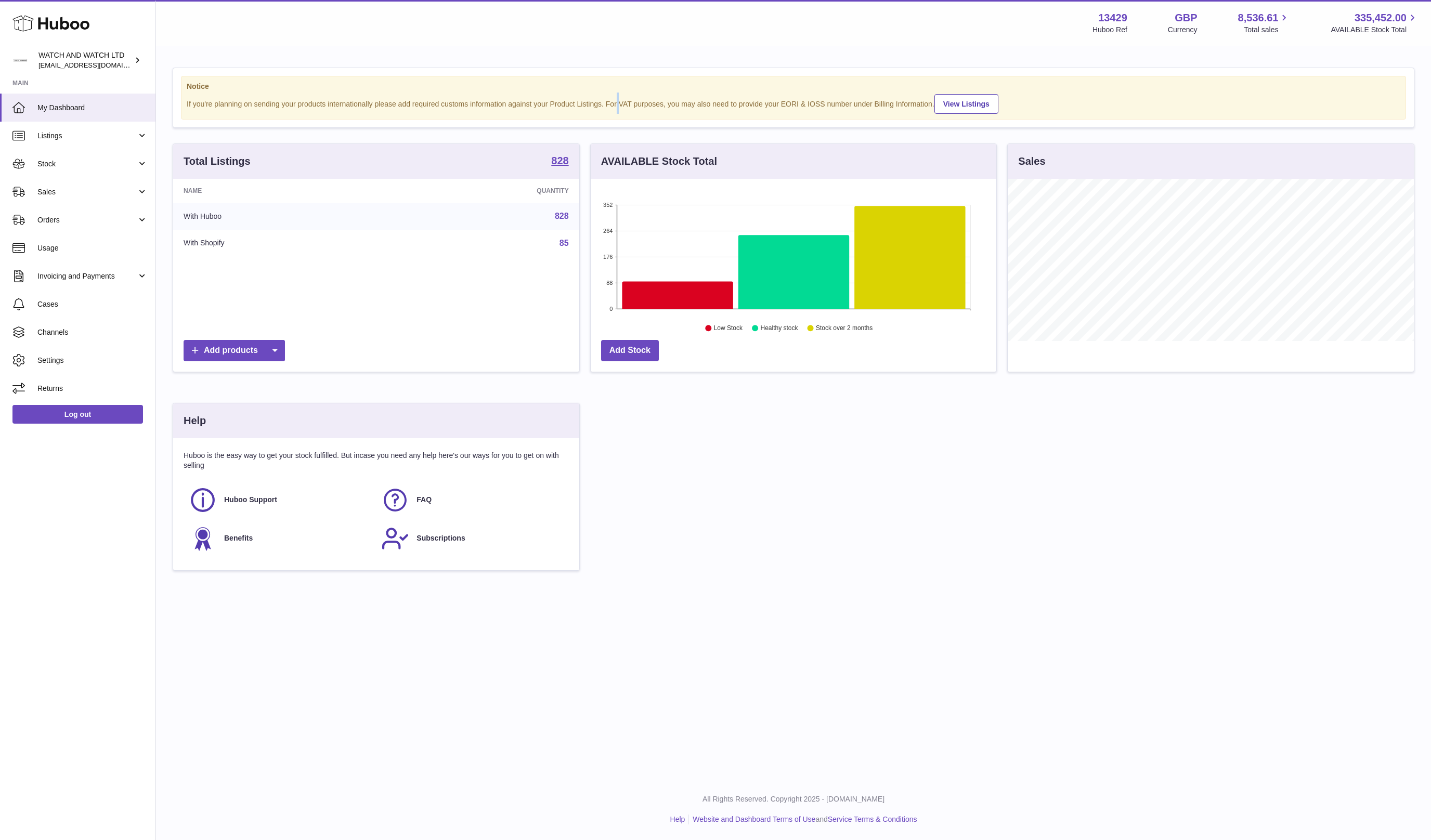
click at [616, 103] on div "If you're planning on sending your products internationally please add required…" at bounding box center [793, 103] width 1213 height 21
click at [608, 101] on div "If you're planning on sending your products internationally please add required…" at bounding box center [793, 103] width 1213 height 21
click at [620, 98] on div "If you're planning on sending your products internationally please add required…" at bounding box center [793, 103] width 1213 height 21
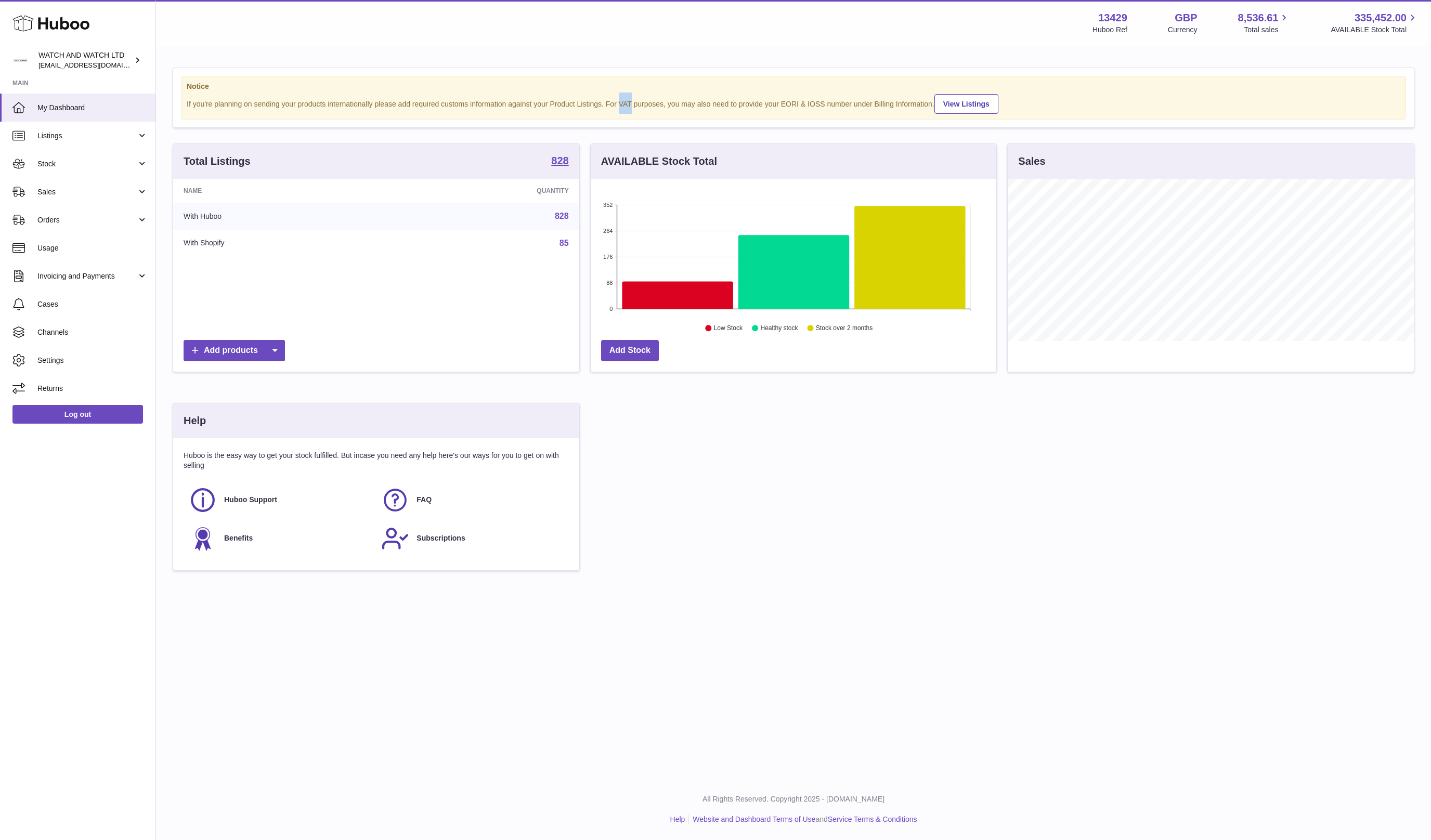
click at [623, 102] on div "If you're planning on sending your products internationally please add required…" at bounding box center [793, 103] width 1213 height 21
click at [91, 190] on span "Sales" at bounding box center [87, 192] width 99 height 10
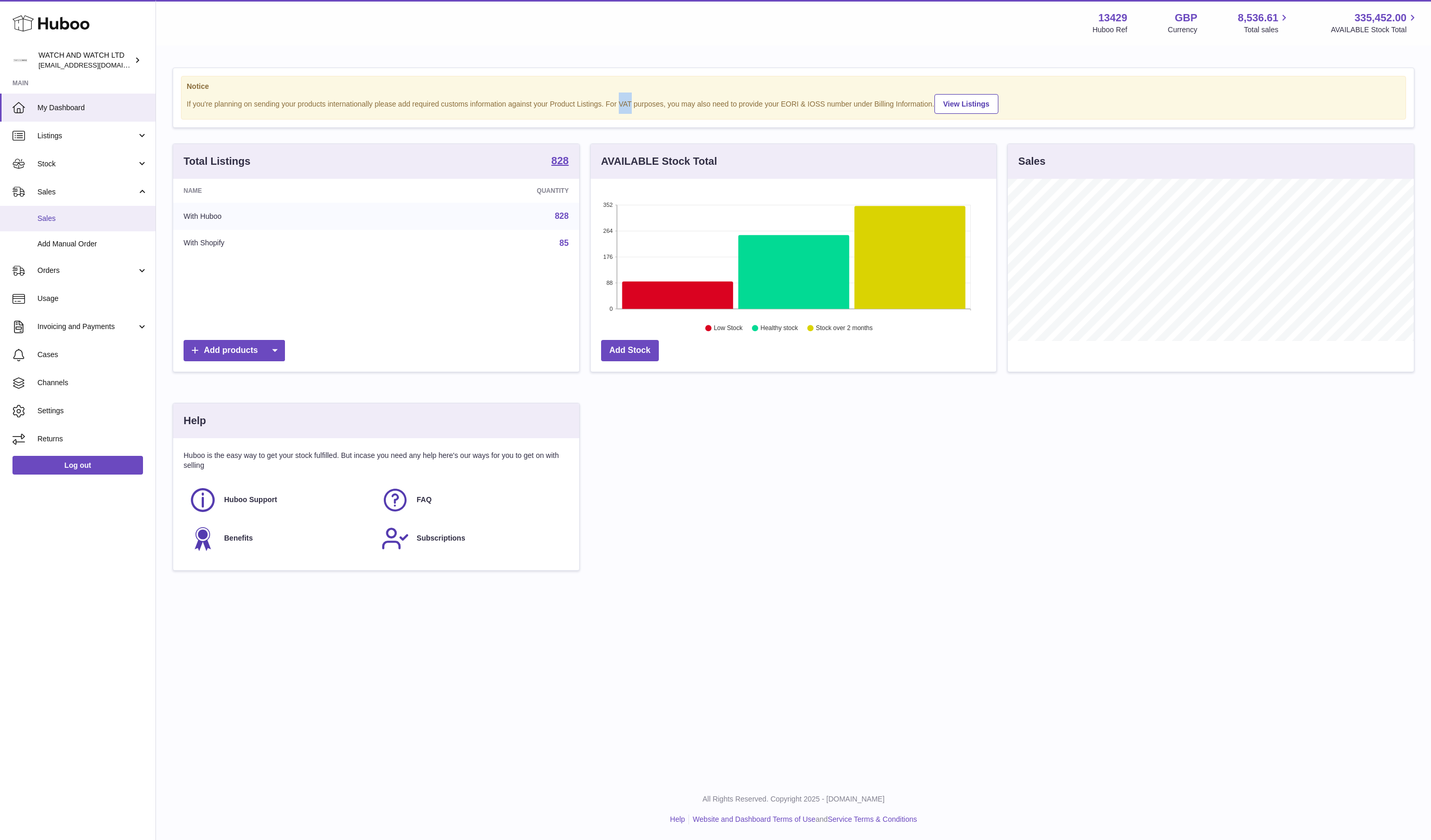
click at [82, 212] on link "Sales" at bounding box center [77, 218] width 156 height 26
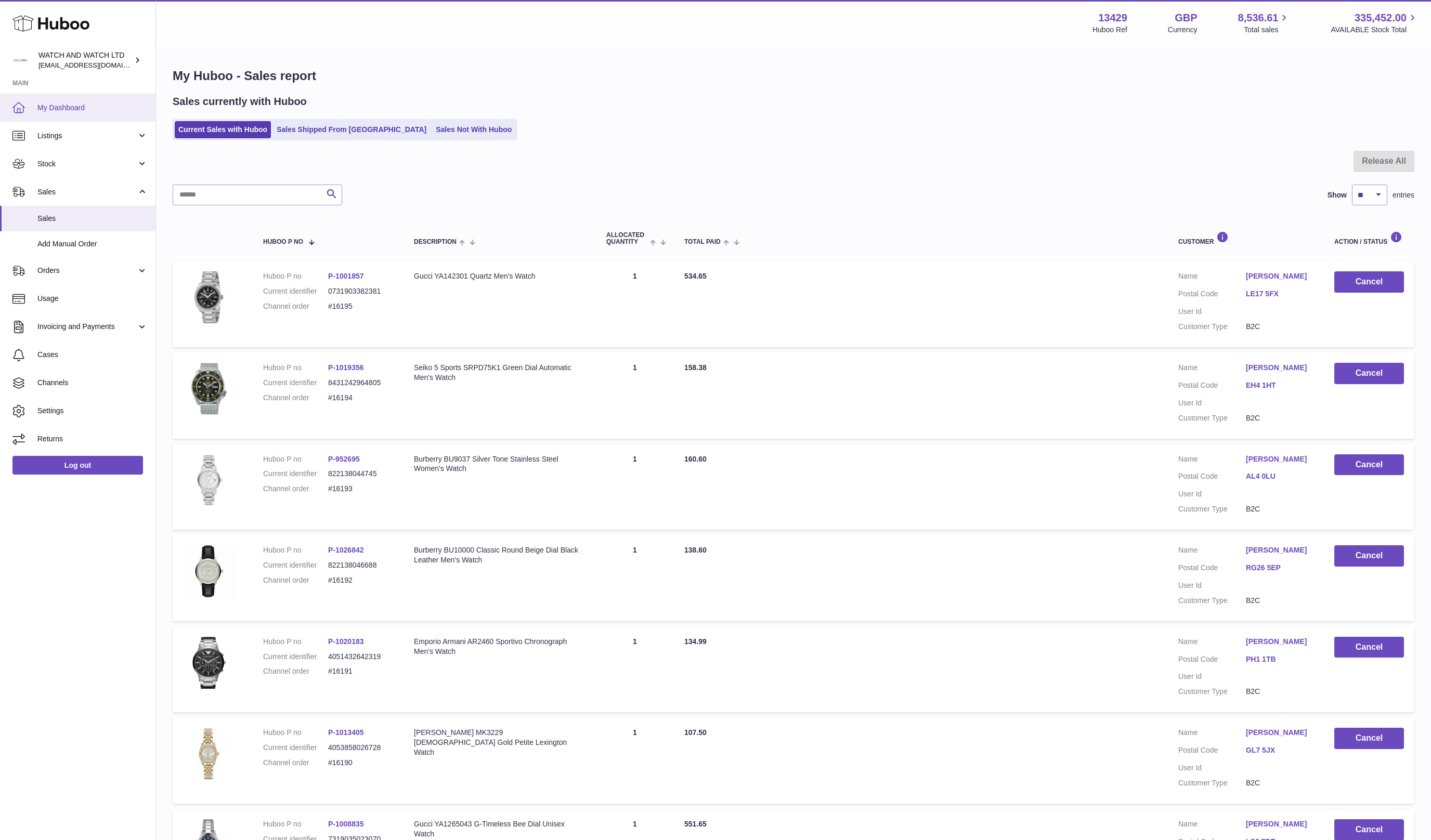
click at [116, 103] on span "My Dashboard" at bounding box center [92, 108] width 110 height 10
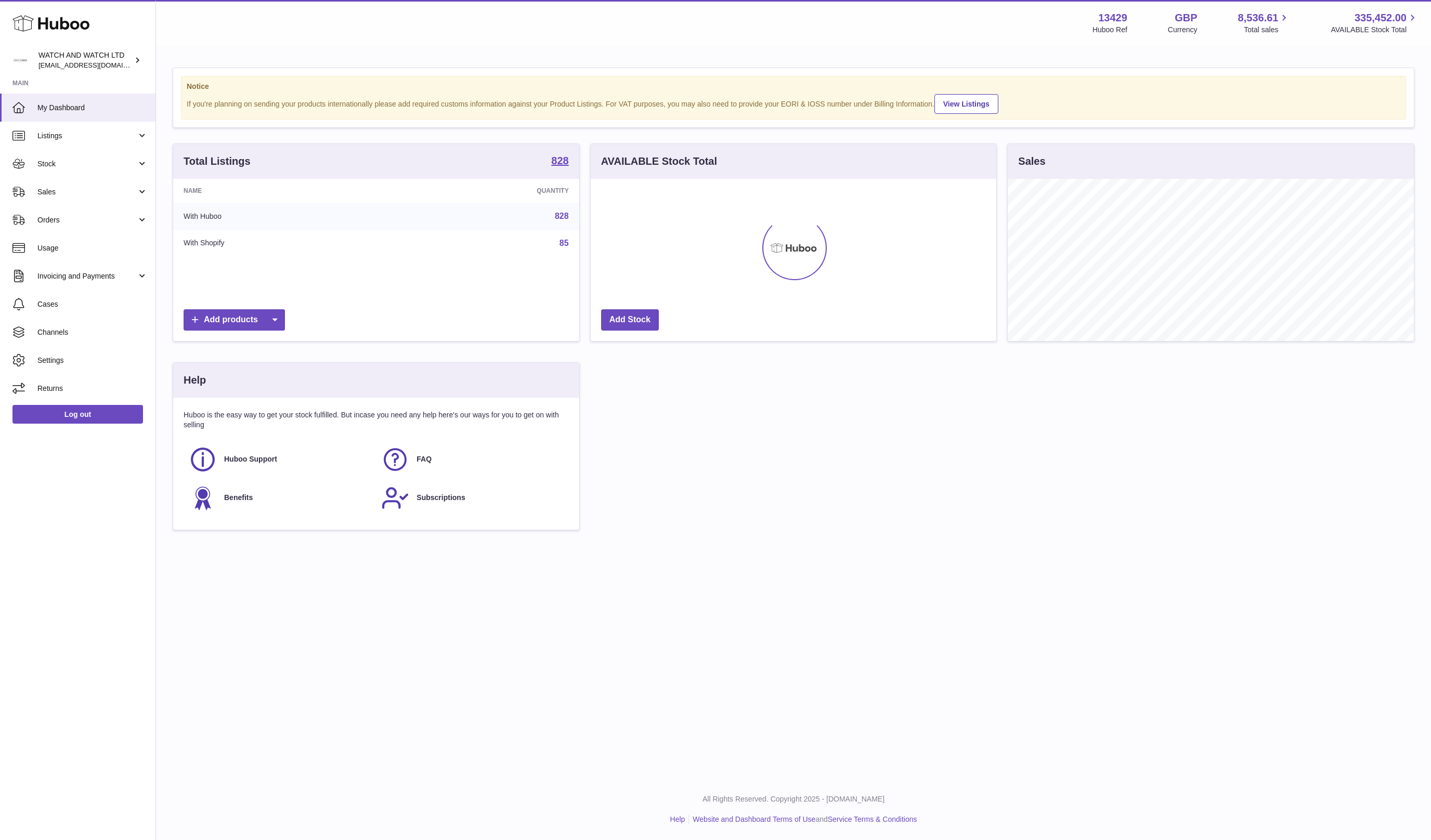
scroll to position [162, 406]
